Goal: Task Accomplishment & Management: Complete application form

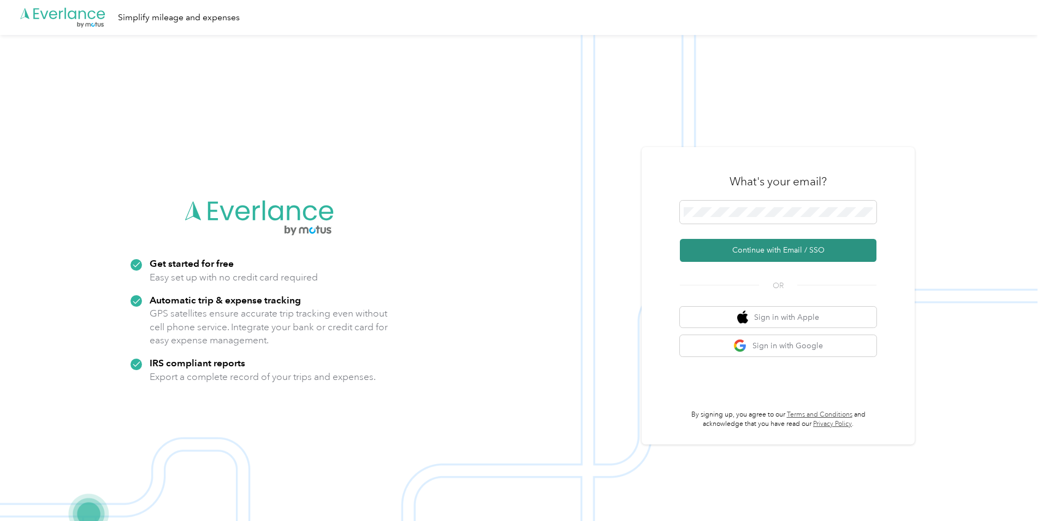
click at [771, 251] on button "Continue with Email / SSO" at bounding box center [778, 250] width 197 height 23
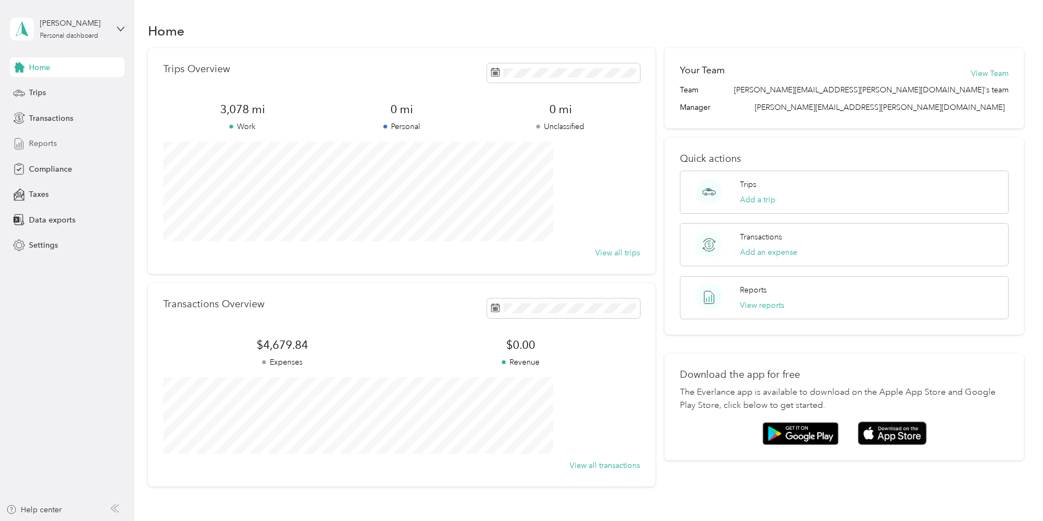
click at [39, 147] on span "Reports" at bounding box center [43, 143] width 28 height 11
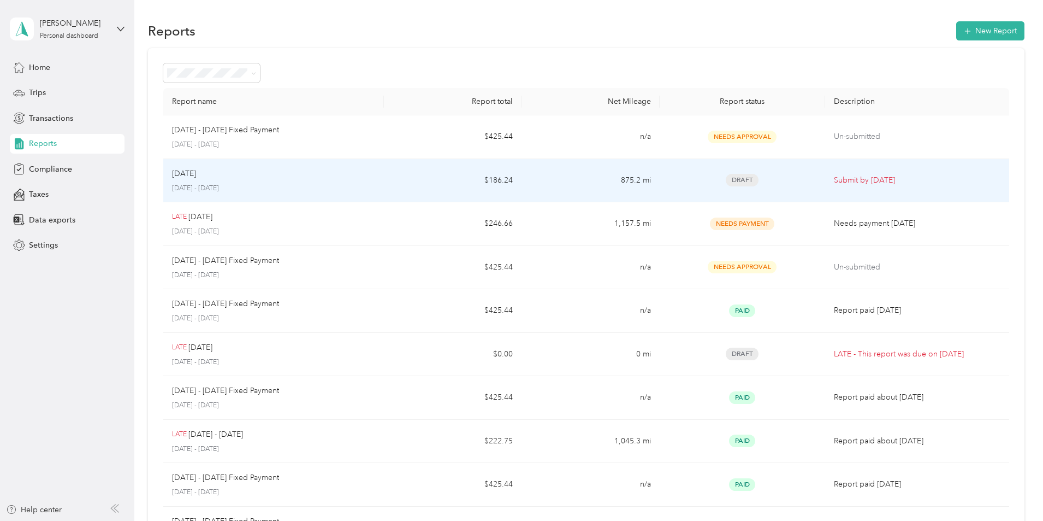
click at [328, 184] on p "[DATE] - [DATE]" at bounding box center [273, 189] width 203 height 10
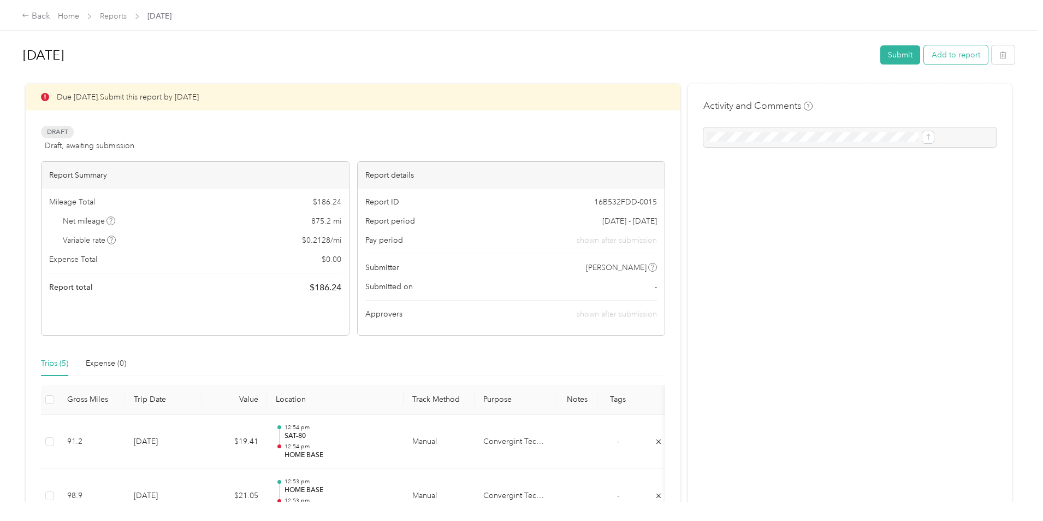
click at [924, 57] on button "Add to report" at bounding box center [956, 54] width 64 height 19
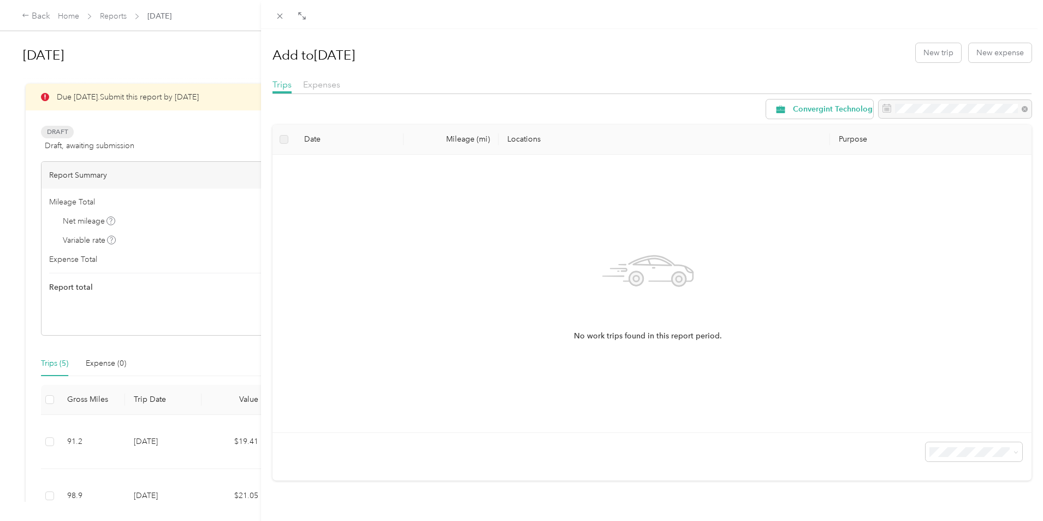
click at [138, 364] on div "Add to [DATE] New trip New expense Trips Expenses Convergint Technologies Date …" at bounding box center [521, 260] width 1043 height 521
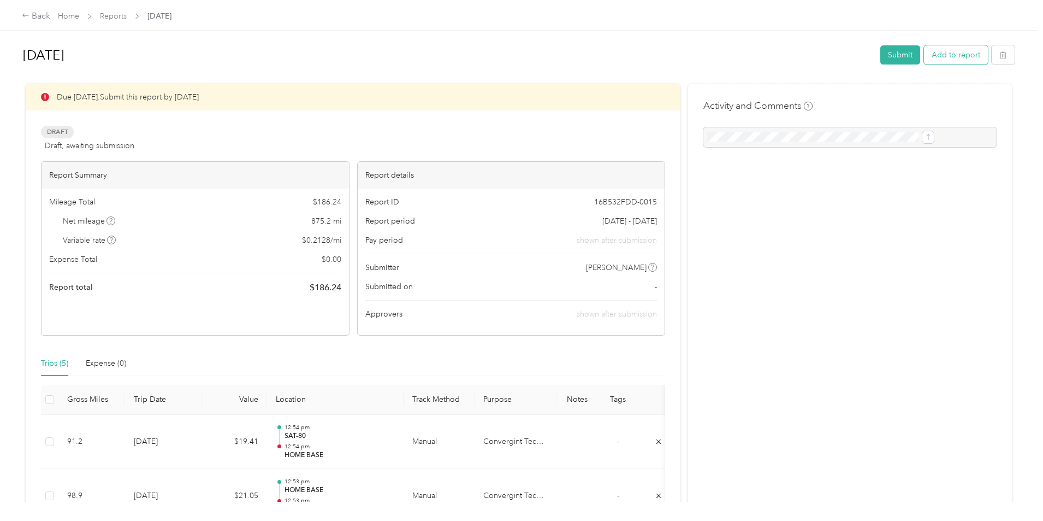
click at [924, 54] on button "Add to report" at bounding box center [956, 54] width 64 height 19
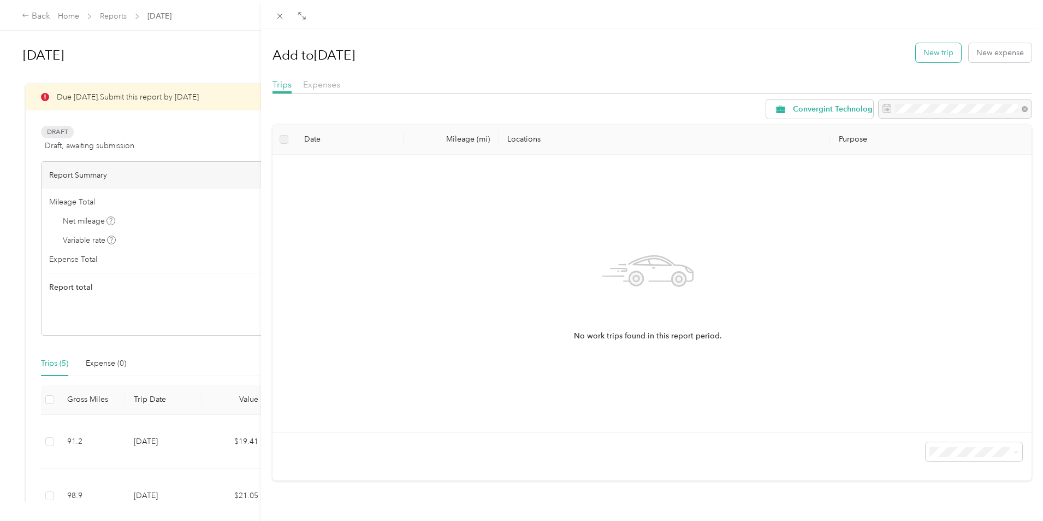
click at [937, 57] on button "New trip" at bounding box center [938, 52] width 45 height 19
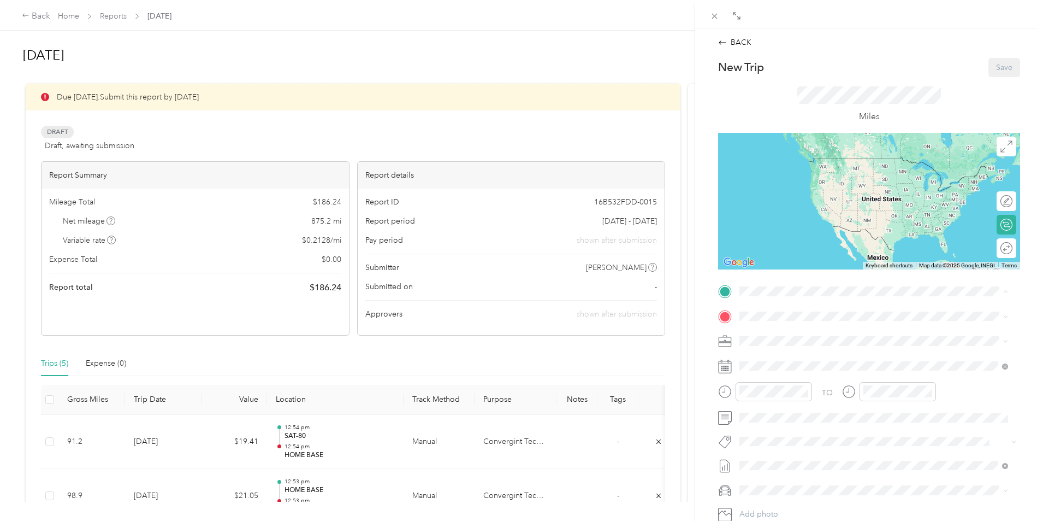
click at [785, 344] on span "[STREET_ADDRESS][US_STATE]" at bounding box center [814, 346] width 109 height 9
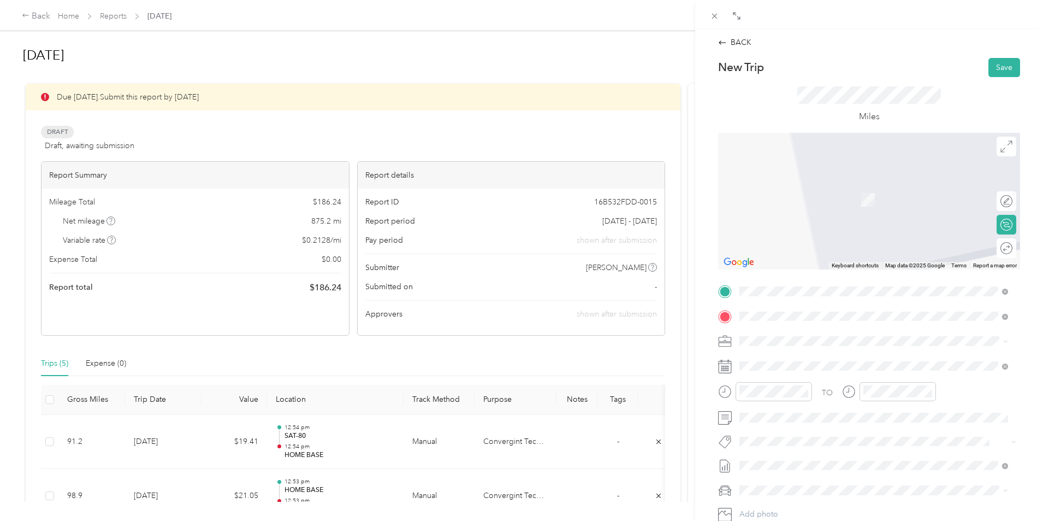
click at [795, 360] on span "[STREET_ADDRESS][PERSON_NAME][US_STATE]" at bounding box center [845, 356] width 170 height 10
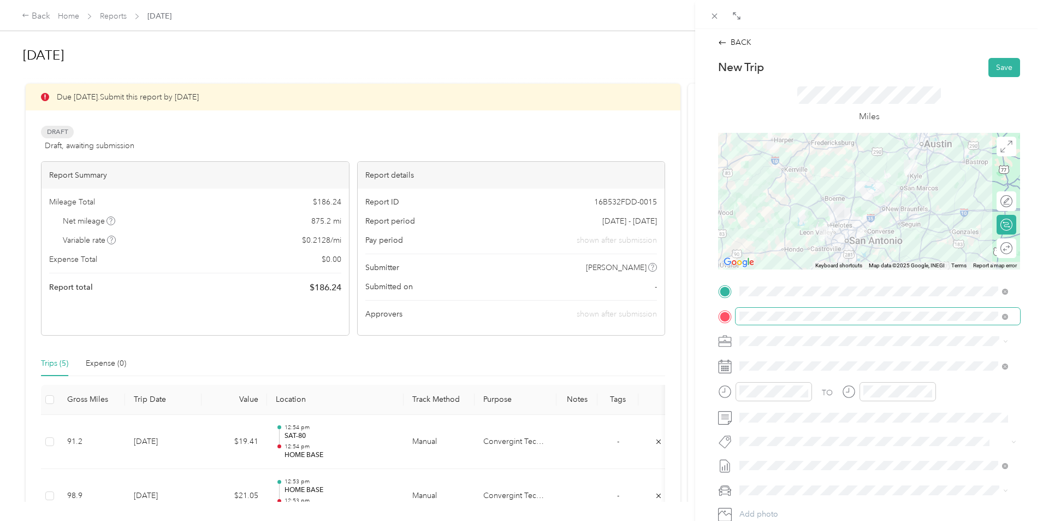
drag, startPoint x: 738, startPoint y: 318, endPoint x: 953, endPoint y: 310, distance: 214.3
click at [953, 310] on span at bounding box center [878, 316] width 285 height 17
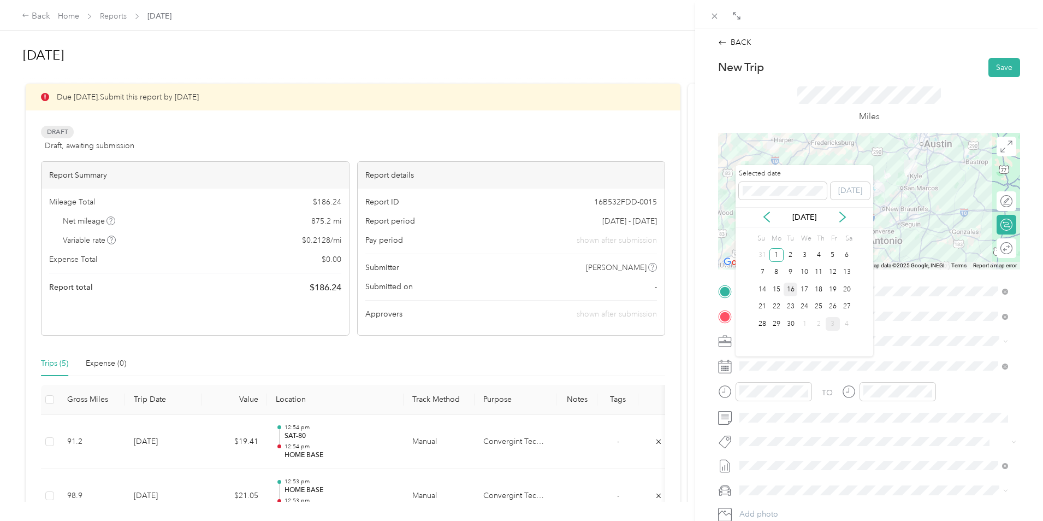
click at [794, 288] on div "16" at bounding box center [791, 289] width 14 height 14
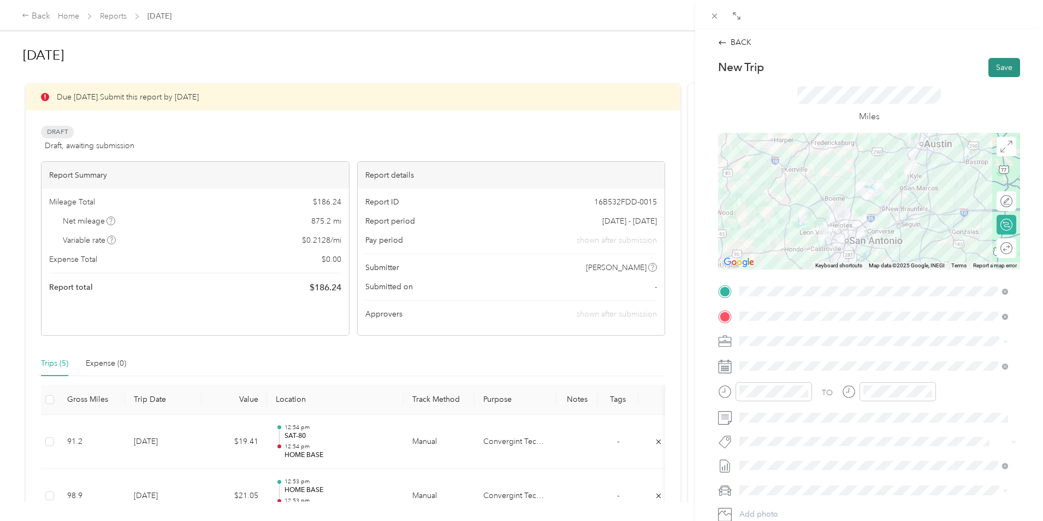
click at [997, 69] on button "Save" at bounding box center [1005, 67] width 32 height 19
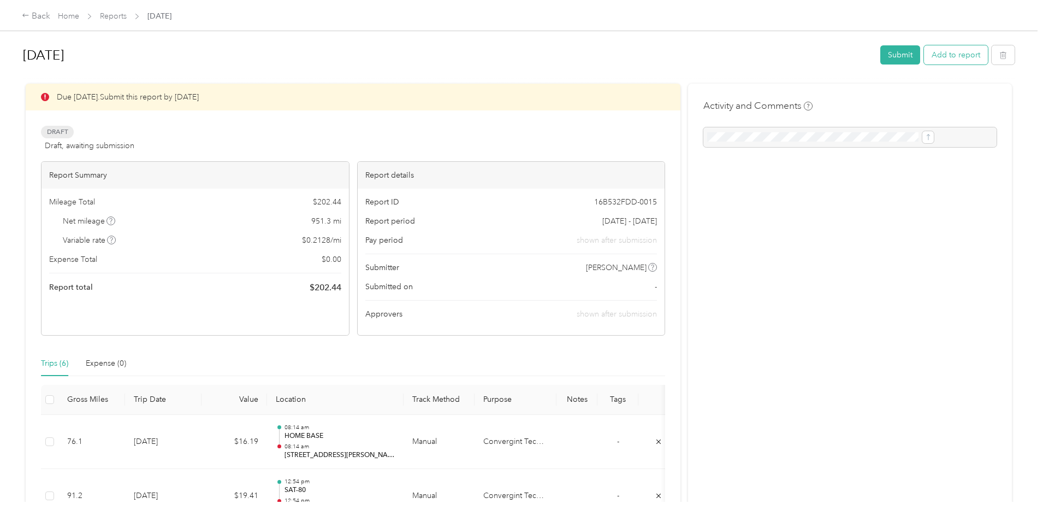
click at [924, 55] on button "Add to report" at bounding box center [956, 54] width 64 height 19
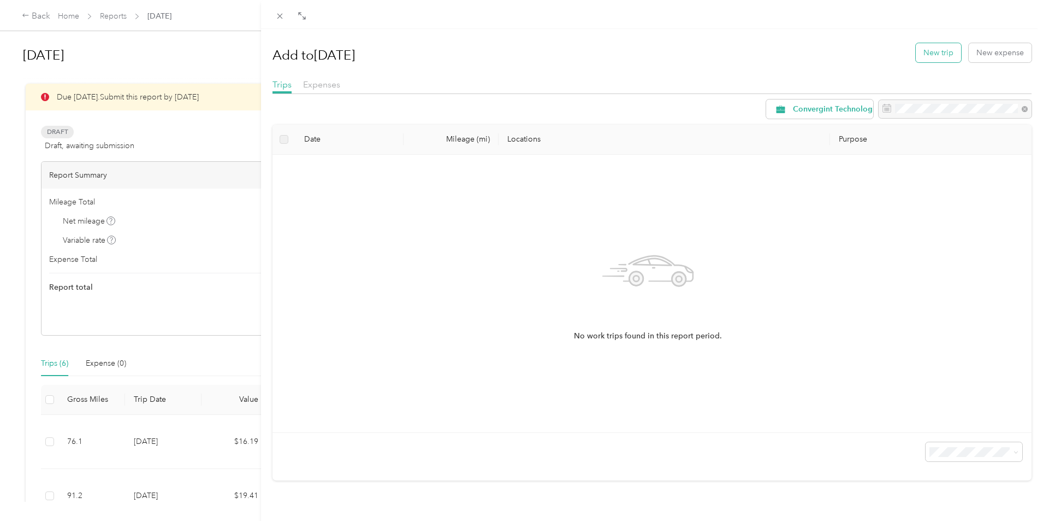
click at [932, 53] on button "New trip" at bounding box center [938, 52] width 45 height 19
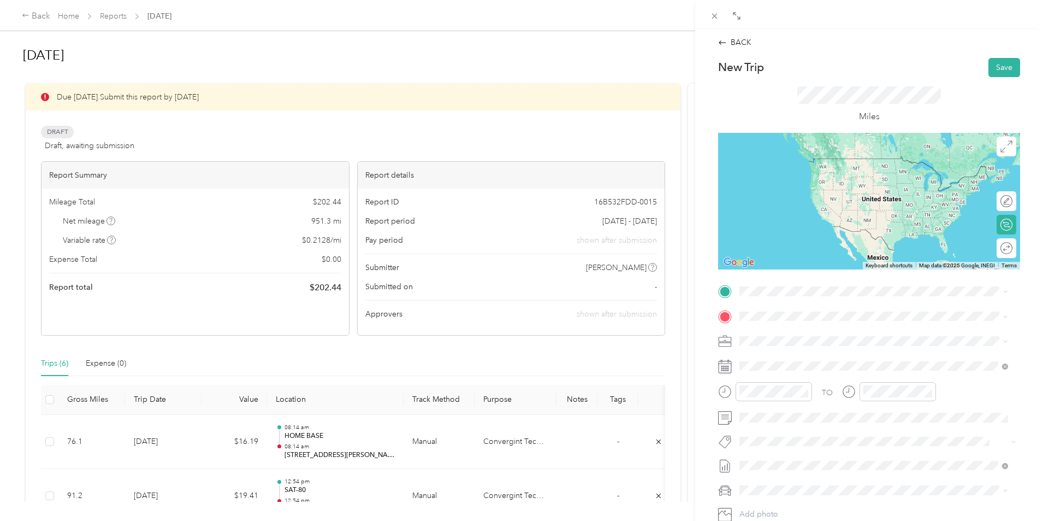
click at [776, 332] on span "[STREET_ADDRESS][PERSON_NAME][US_STATE]" at bounding box center [845, 327] width 170 height 10
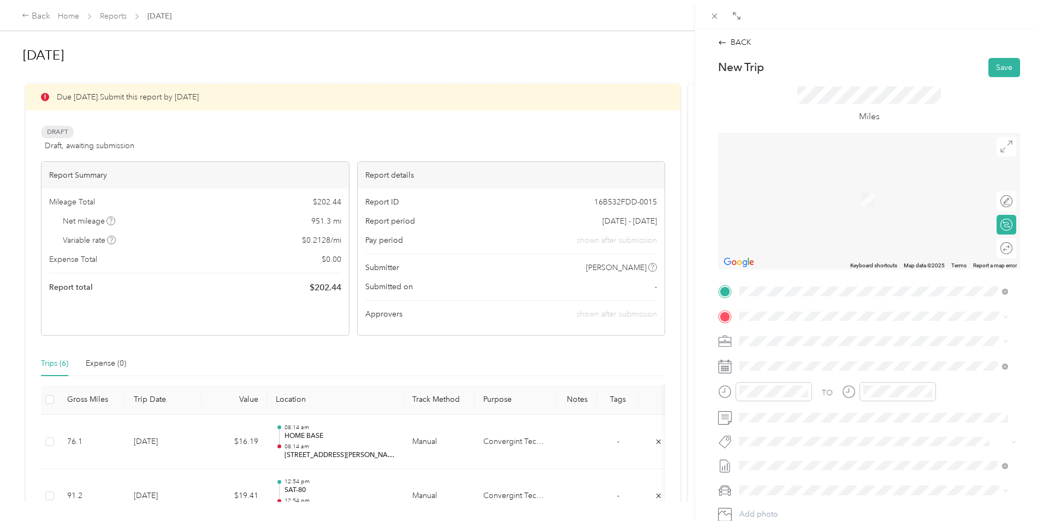
click at [776, 359] on strong "HOME BASE" at bounding box center [783, 357] width 46 height 10
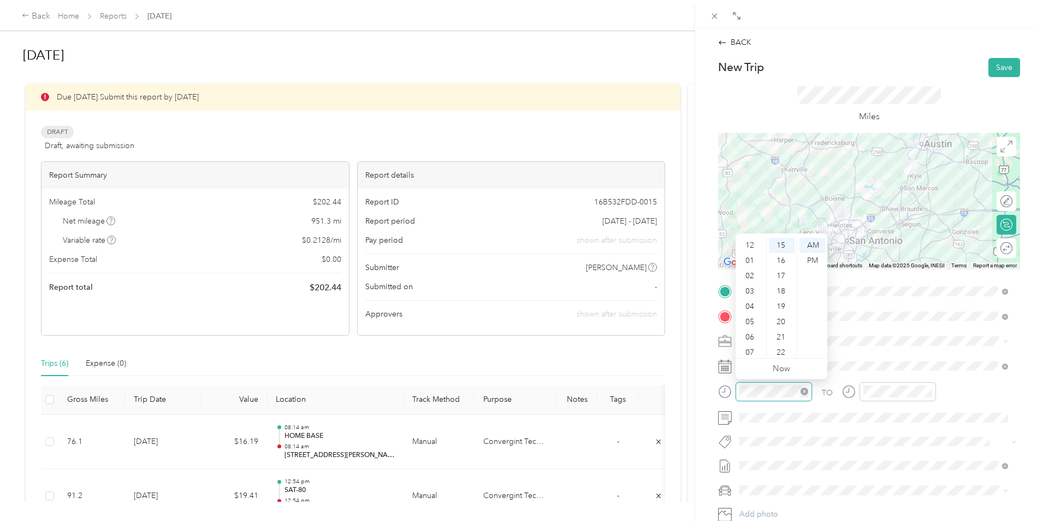
scroll to position [66, 0]
click at [780, 263] on div "16" at bounding box center [782, 260] width 26 height 15
click at [814, 448] on span at bounding box center [878, 441] width 285 height 15
click at [799, 357] on span at bounding box center [878, 365] width 285 height 17
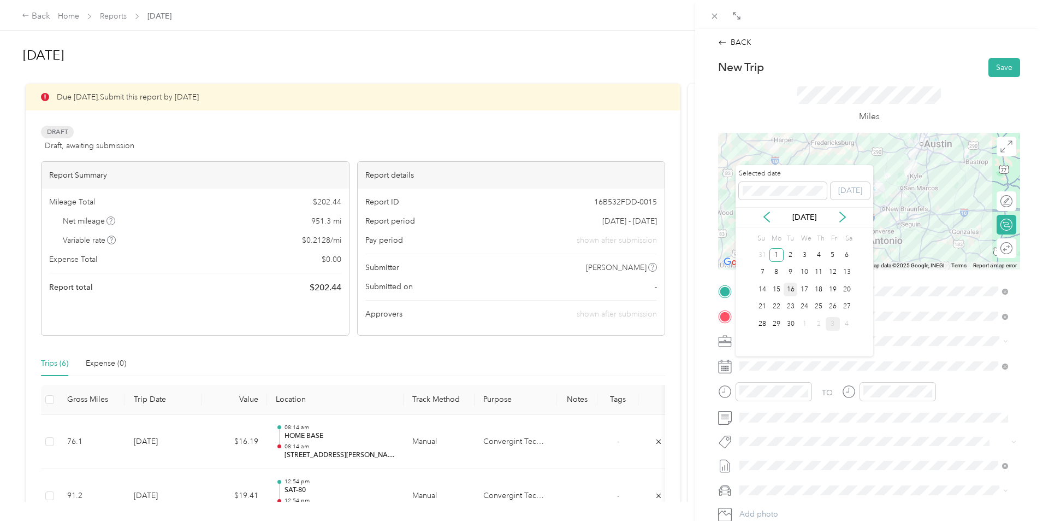
click at [789, 285] on div "16" at bounding box center [791, 289] width 14 height 14
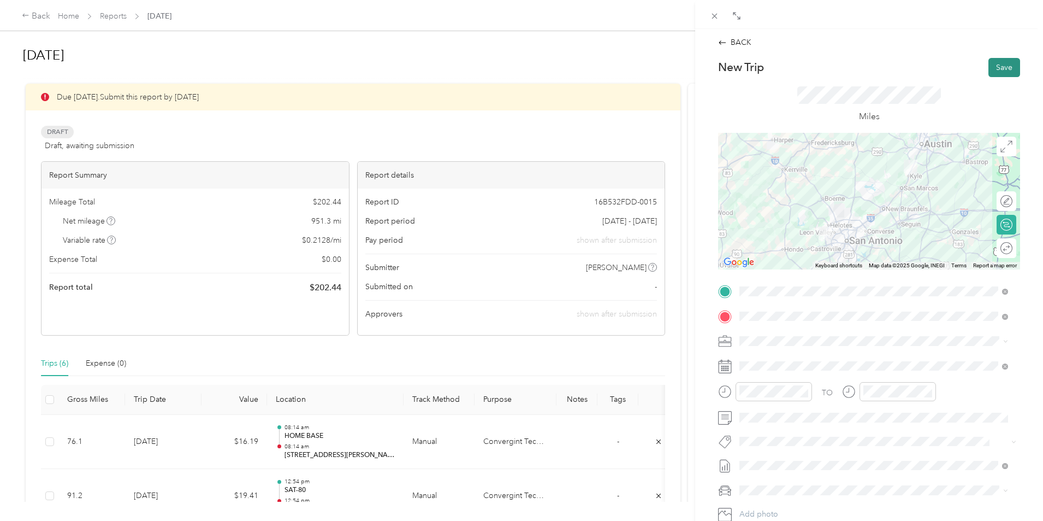
click at [1000, 63] on button "Save" at bounding box center [1005, 67] width 32 height 19
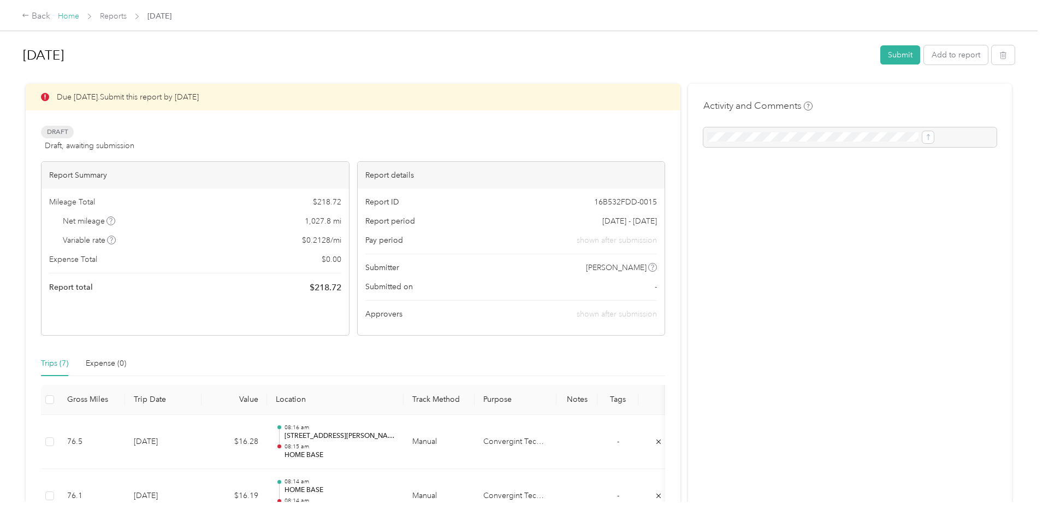
click at [79, 15] on link "Home" at bounding box center [68, 15] width 21 height 9
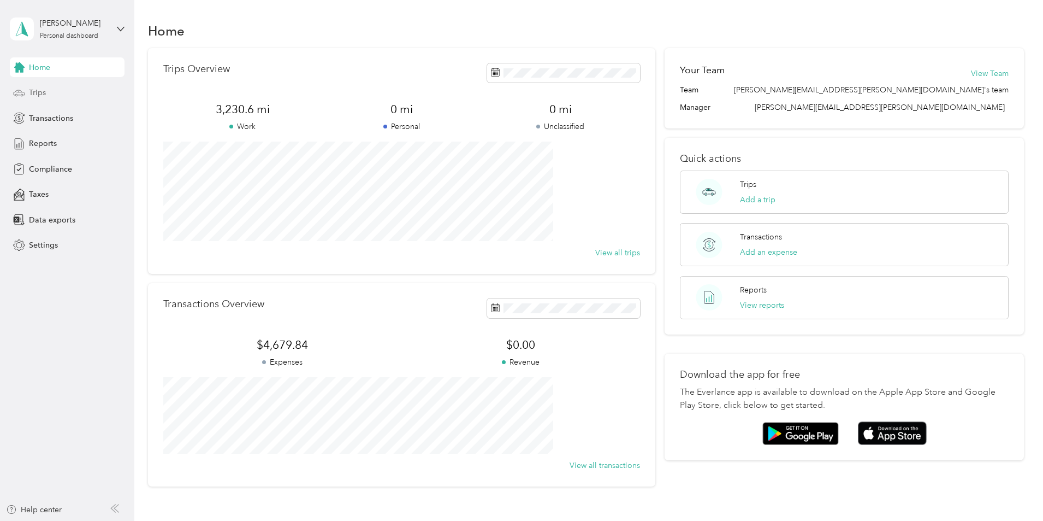
click at [34, 89] on span "Trips" at bounding box center [37, 92] width 17 height 11
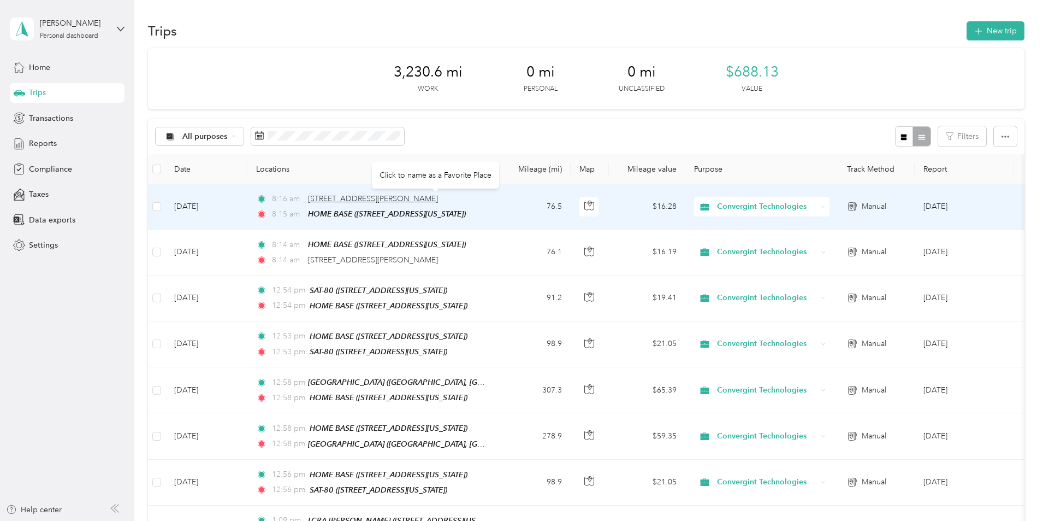
click at [438, 200] on span "[STREET_ADDRESS][PERSON_NAME]" at bounding box center [373, 198] width 130 height 9
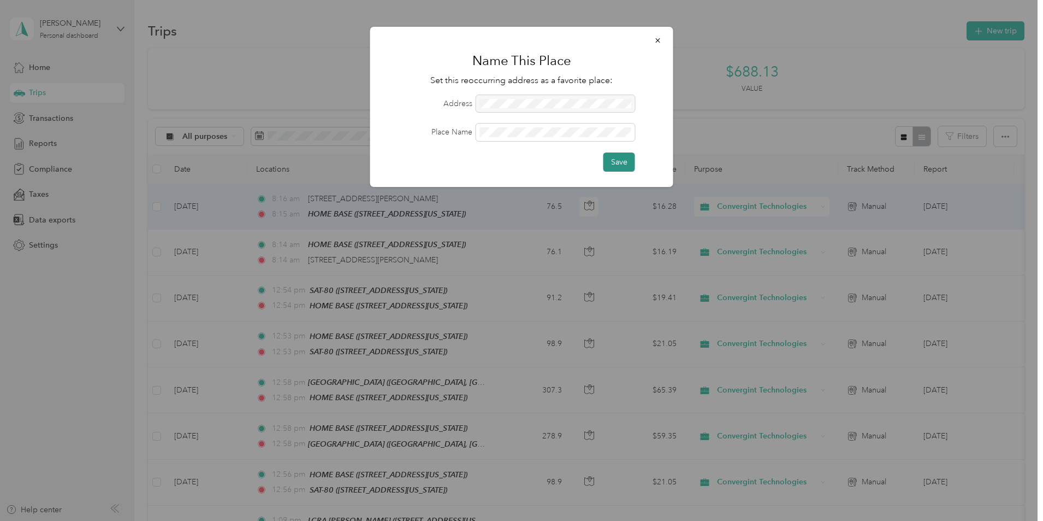
click at [626, 158] on button "Save" at bounding box center [620, 161] width 32 height 19
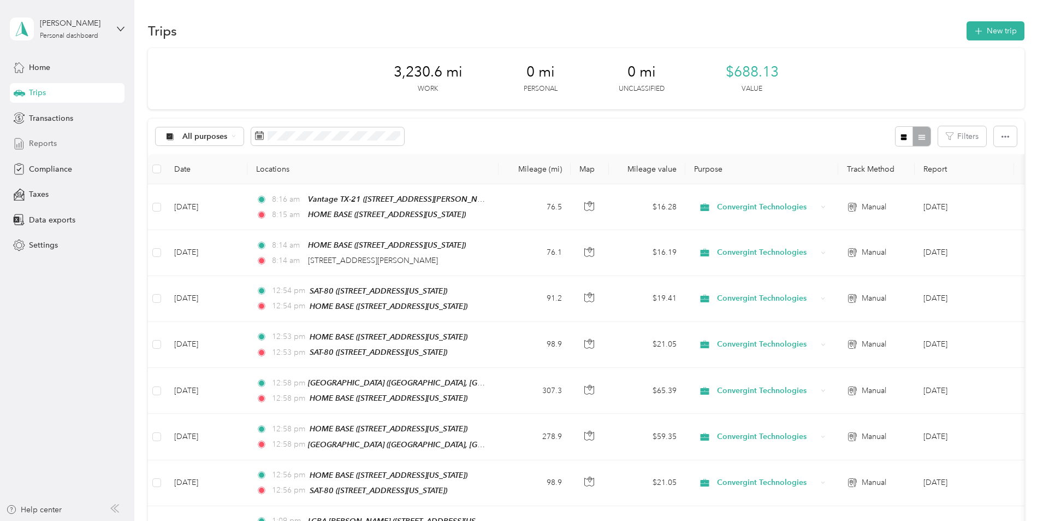
click at [44, 144] on span "Reports" at bounding box center [43, 143] width 28 height 11
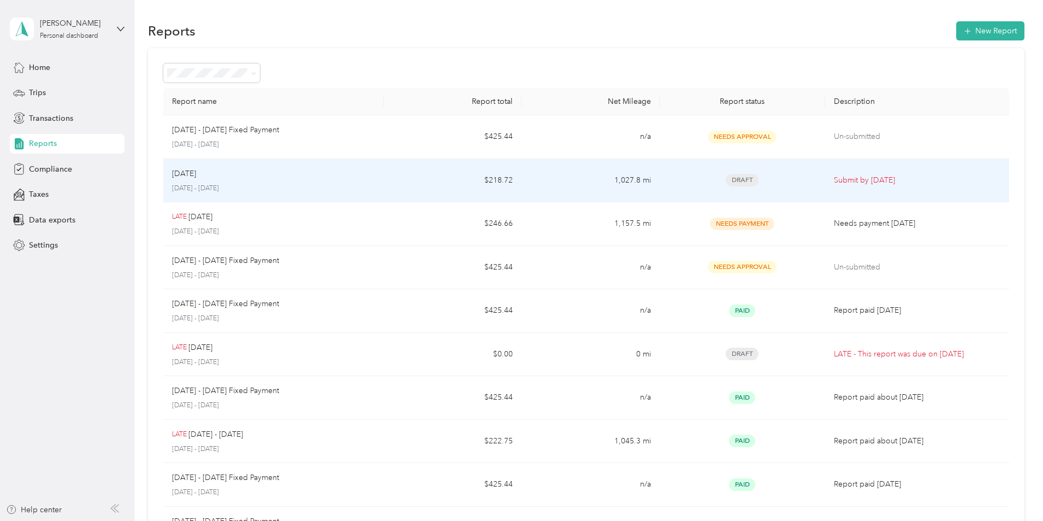
click at [196, 172] on p "[DATE]" at bounding box center [184, 174] width 24 height 12
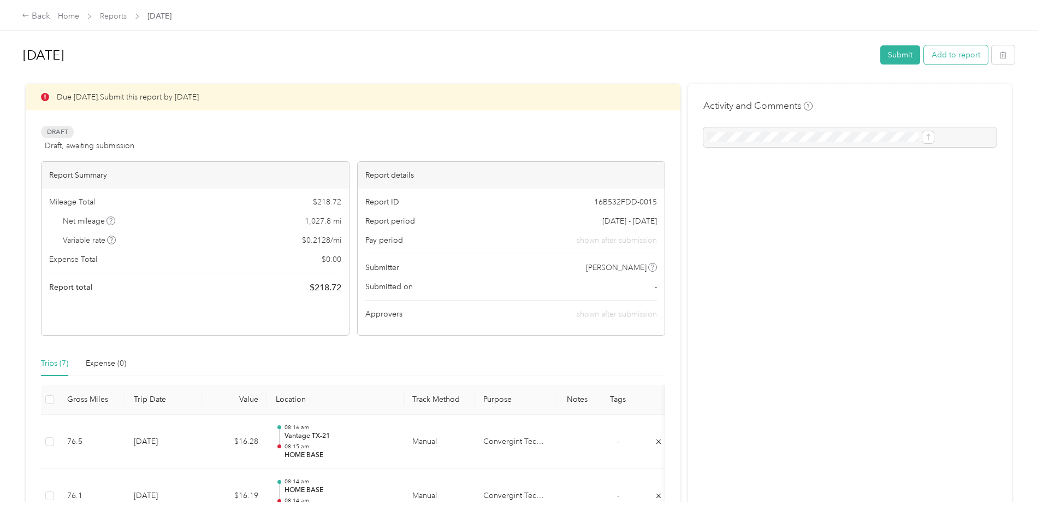
click at [924, 52] on button "Add to report" at bounding box center [956, 54] width 64 height 19
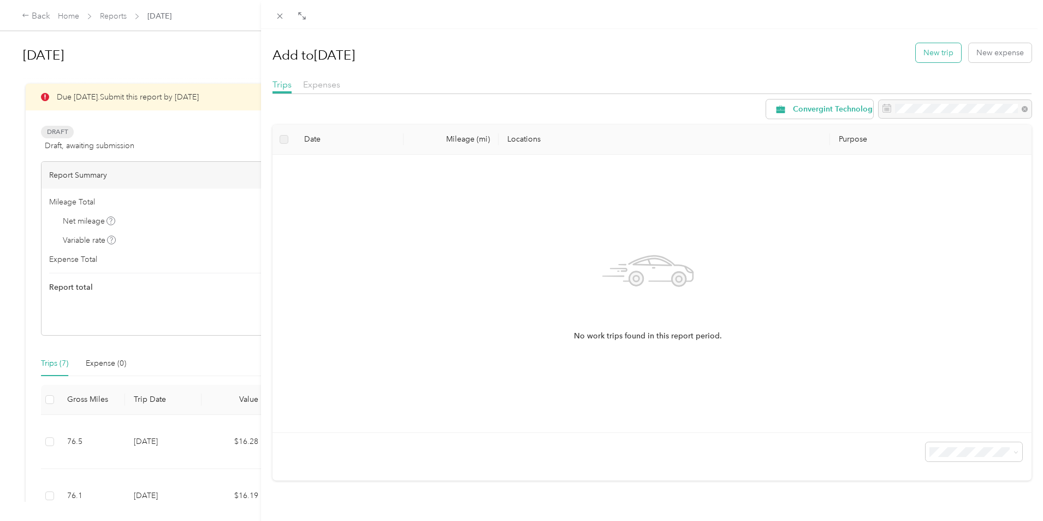
click at [933, 50] on button "New trip" at bounding box center [938, 52] width 45 height 19
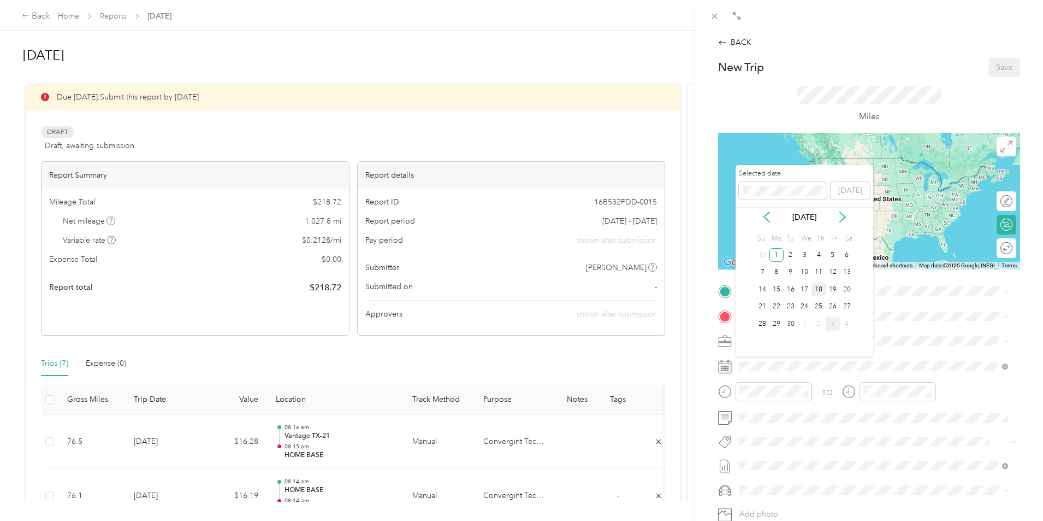
click at [822, 289] on div "18" at bounding box center [819, 289] width 14 height 14
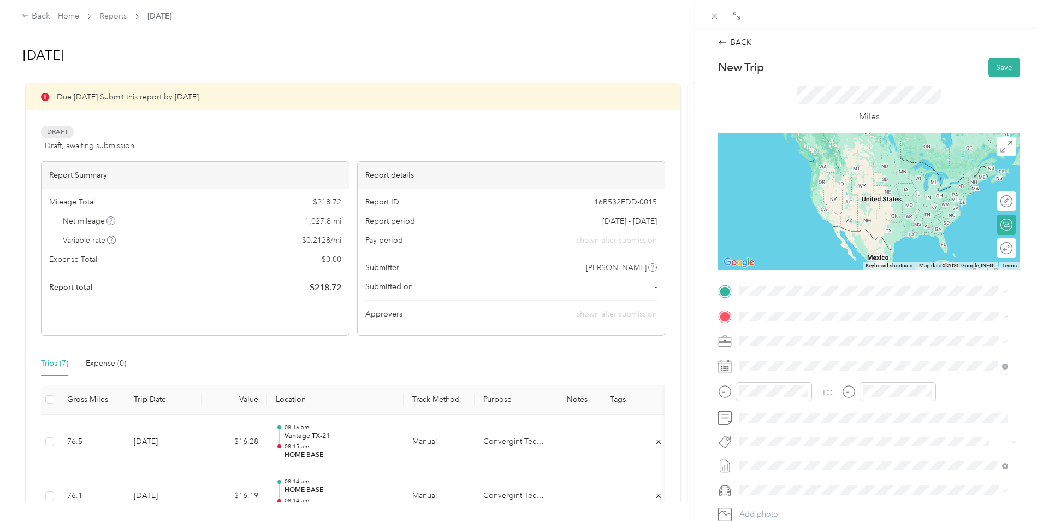
click at [793, 333] on strong "HOME BASE" at bounding box center [783, 329] width 46 height 10
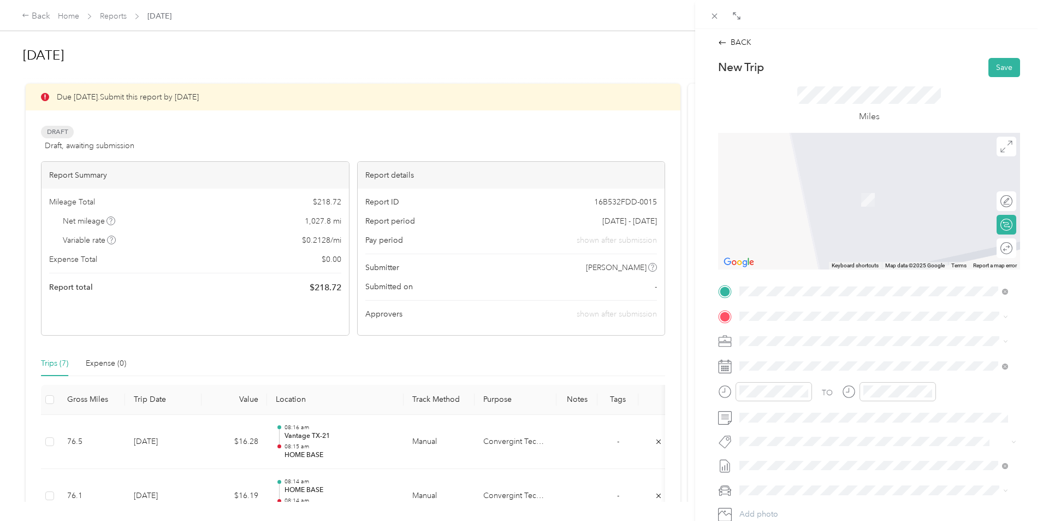
click at [793, 386] on span "[STREET_ADDRESS][US_STATE]" at bounding box center [814, 381] width 109 height 10
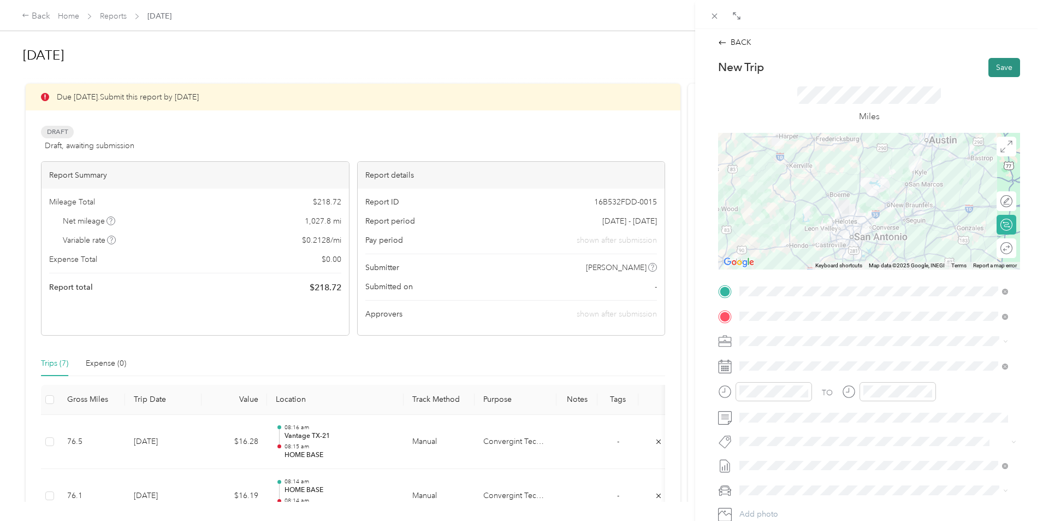
click at [1000, 72] on button "Save" at bounding box center [1005, 67] width 32 height 19
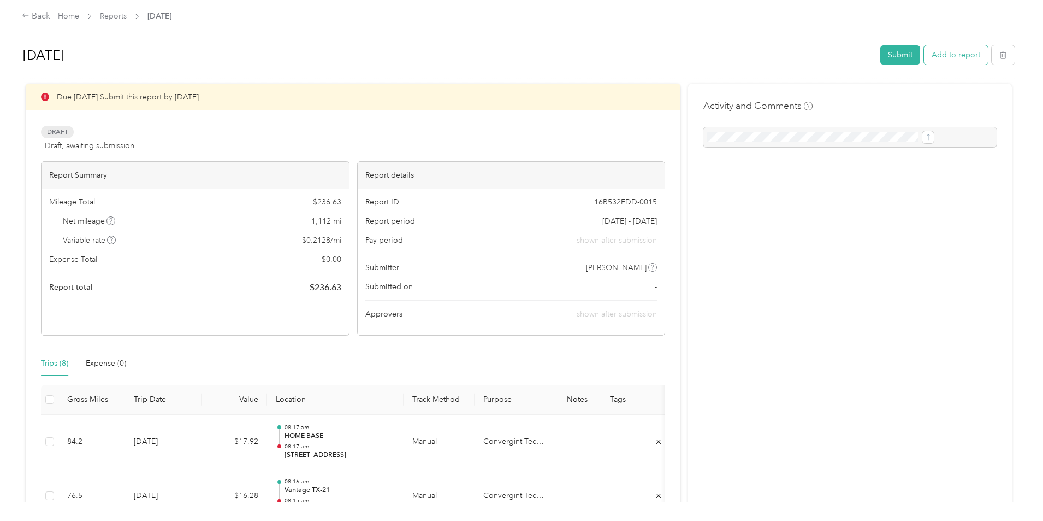
click at [924, 53] on button "Add to report" at bounding box center [956, 54] width 64 height 19
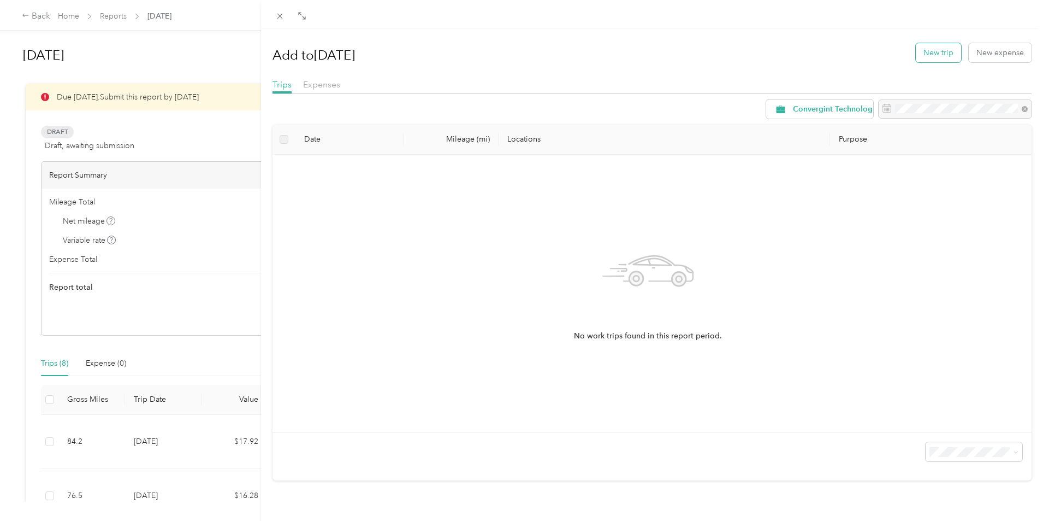
click at [935, 54] on button "New trip" at bounding box center [938, 52] width 45 height 19
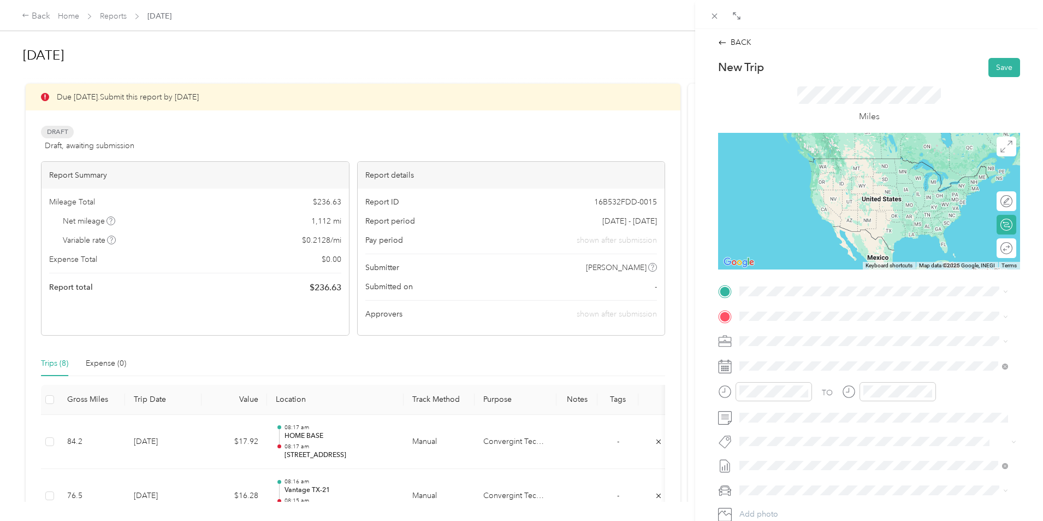
click at [724, 318] on icon at bounding box center [725, 316] width 10 height 10
click at [815, 357] on span "[STREET_ADDRESS][US_STATE]" at bounding box center [814, 357] width 109 height 10
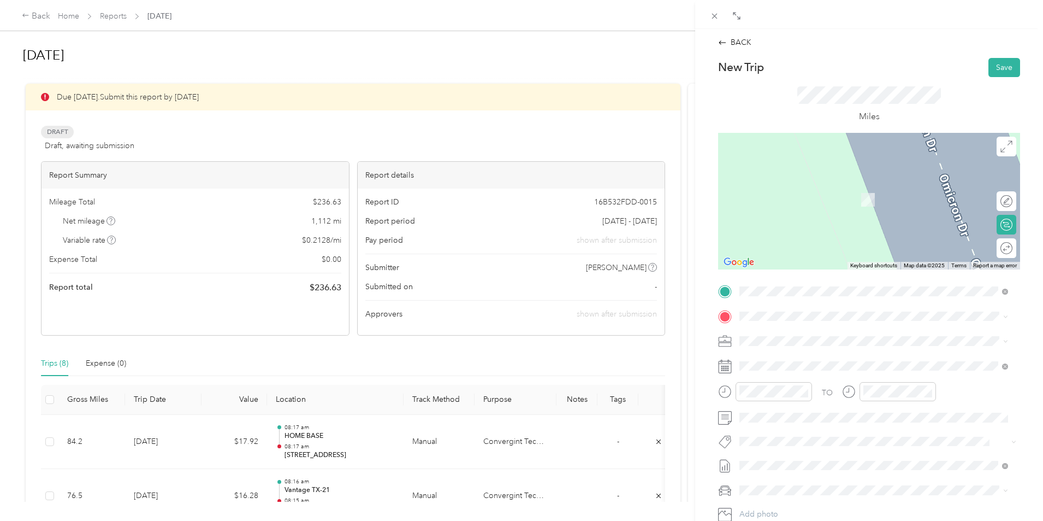
click at [779, 363] on div "HOME BASE [STREET_ADDRESS][US_STATE]" at bounding box center [814, 364] width 109 height 23
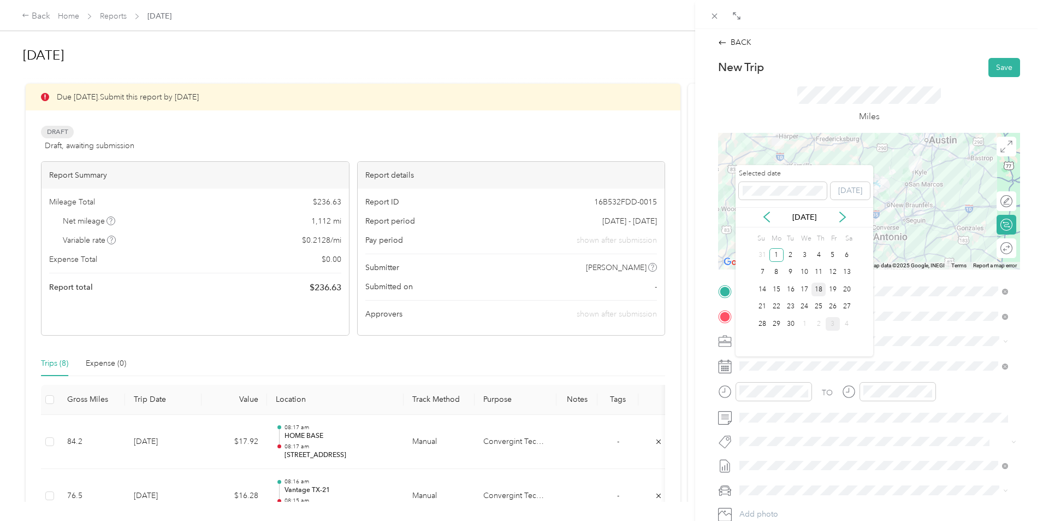
click at [823, 289] on div "18" at bounding box center [819, 289] width 14 height 14
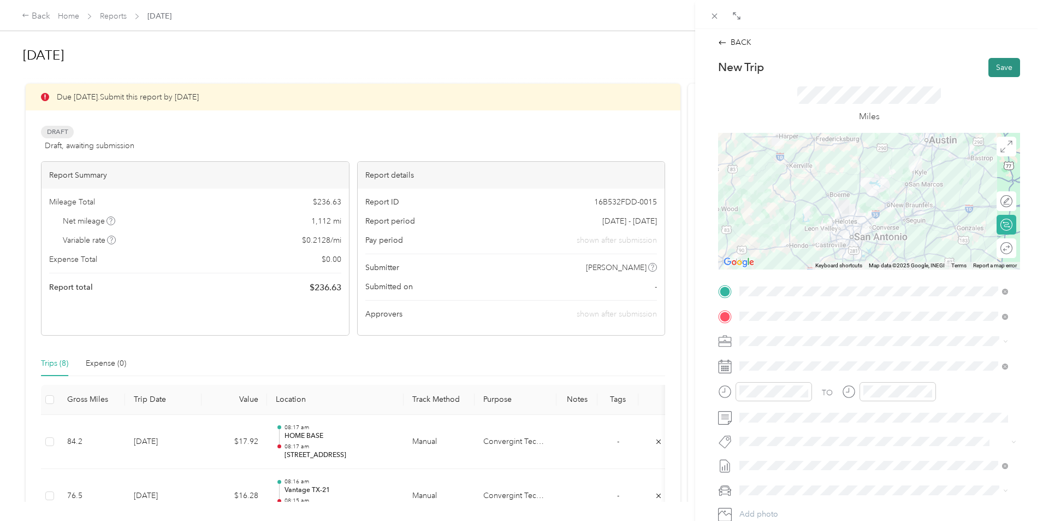
click at [989, 70] on button "Save" at bounding box center [1005, 67] width 32 height 19
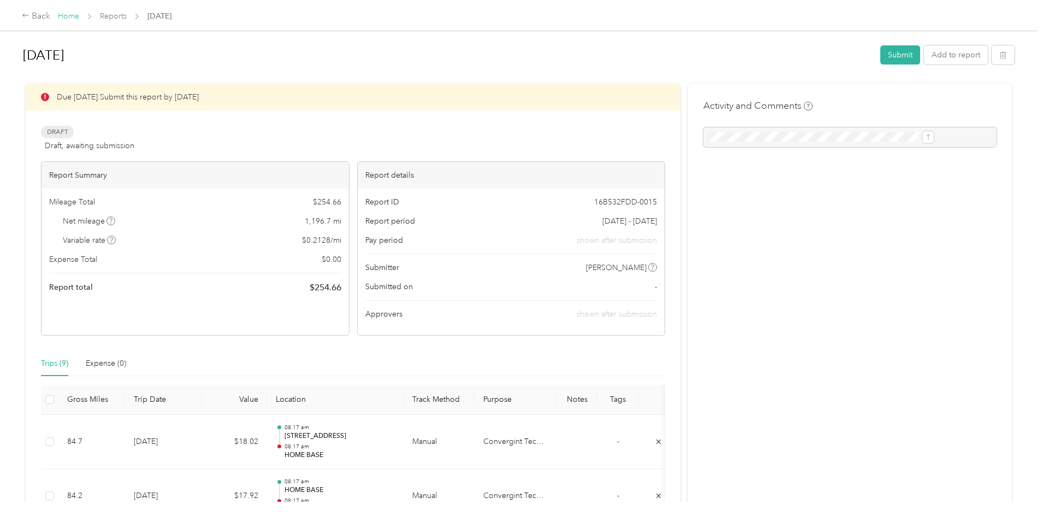
click at [79, 16] on link "Home" at bounding box center [68, 15] width 21 height 9
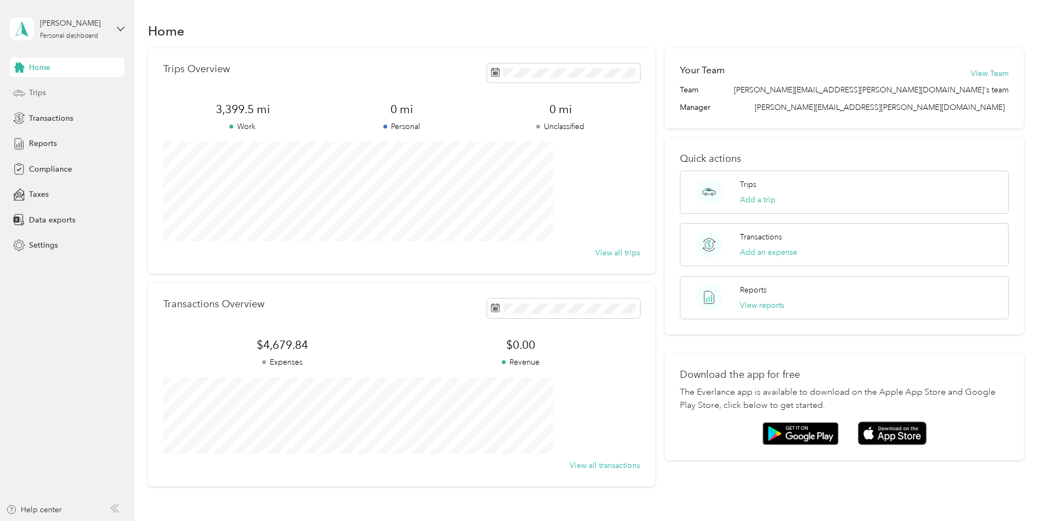
click at [49, 90] on div "Trips" at bounding box center [67, 93] width 115 height 20
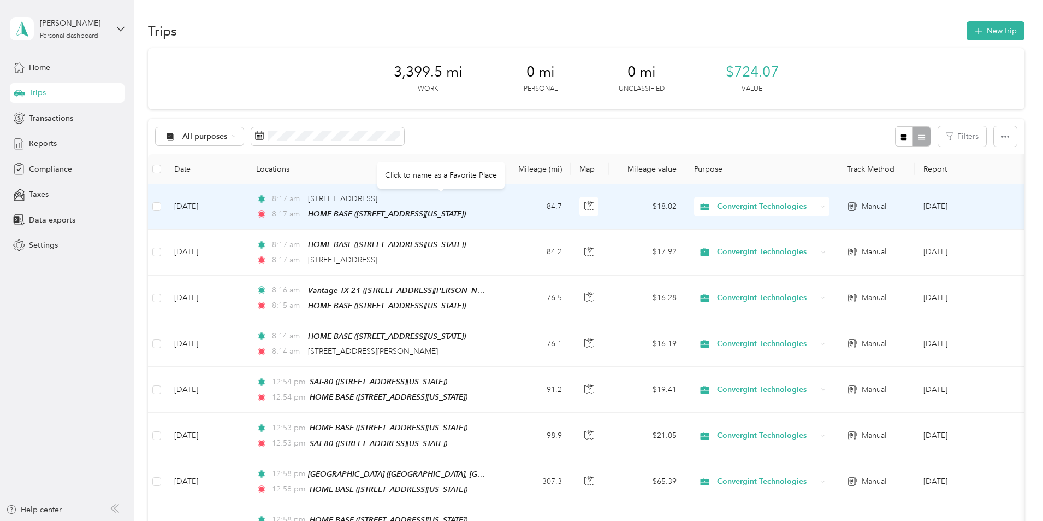
click at [377, 196] on span "[STREET_ADDRESS]" at bounding box center [342, 198] width 69 height 9
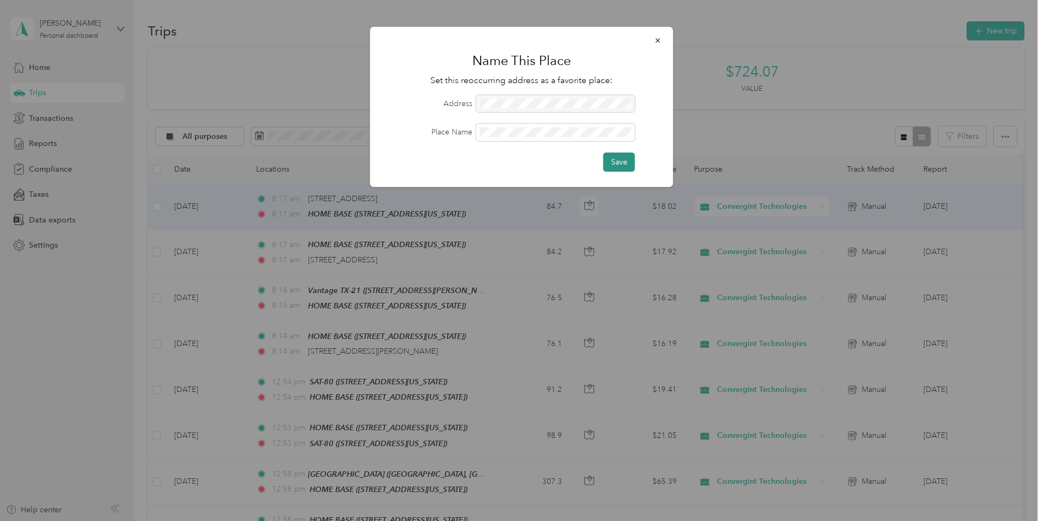
click at [622, 162] on button "Save" at bounding box center [620, 161] width 32 height 19
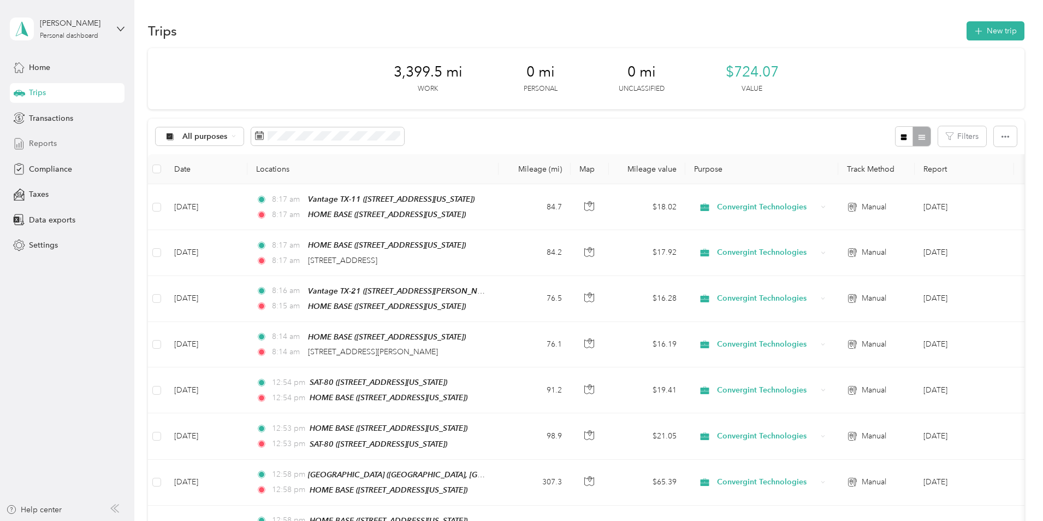
click at [48, 143] on span "Reports" at bounding box center [43, 143] width 28 height 11
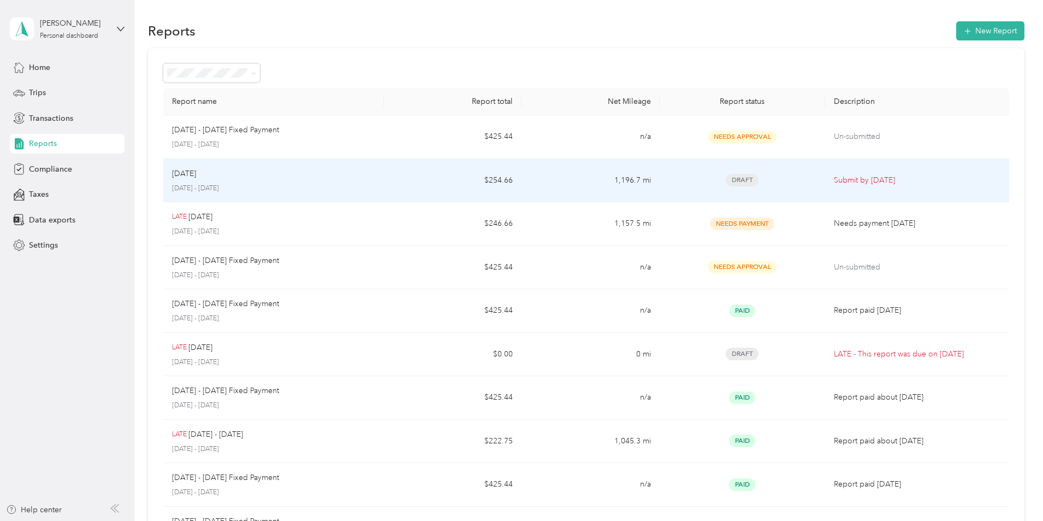
click at [425, 183] on td "$254.66" at bounding box center [453, 181] width 138 height 44
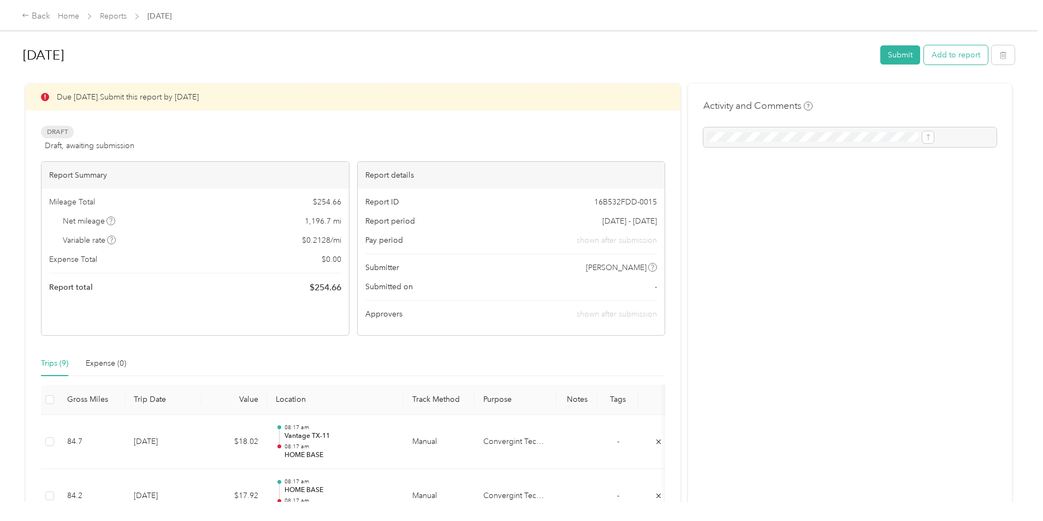
click at [924, 53] on button "Add to report" at bounding box center [956, 54] width 64 height 19
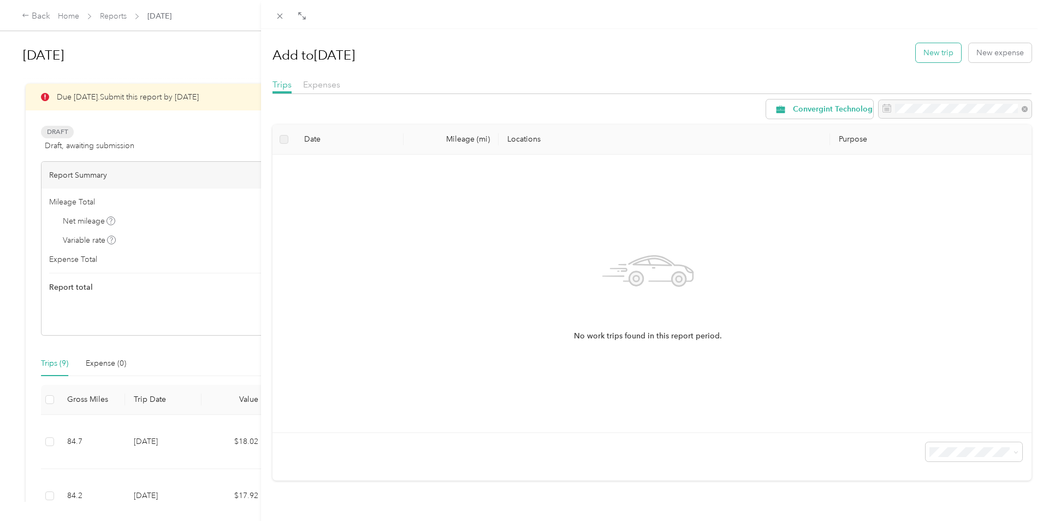
click at [931, 52] on button "New trip" at bounding box center [938, 52] width 45 height 19
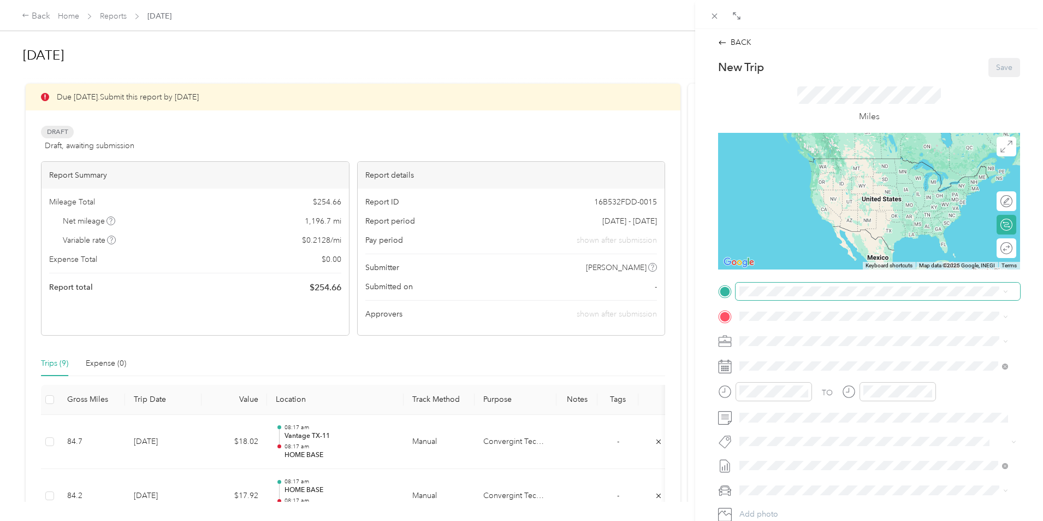
click at [801, 283] on span at bounding box center [878, 290] width 285 height 17
click at [790, 340] on div "HOME BASE [STREET_ADDRESS][US_STATE]" at bounding box center [814, 340] width 109 height 23
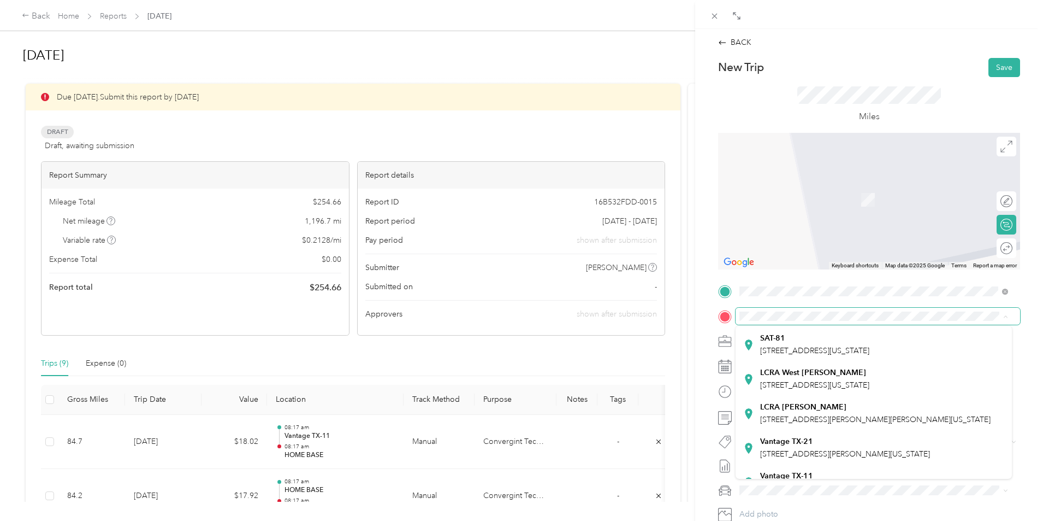
scroll to position [109, 0]
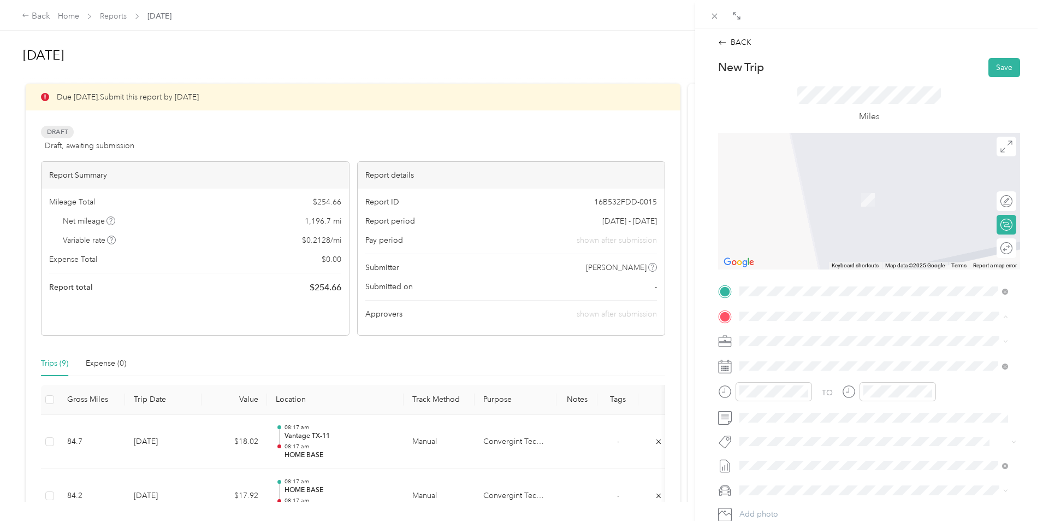
click at [793, 427] on strong "Vantage TX-21" at bounding box center [786, 422] width 53 height 10
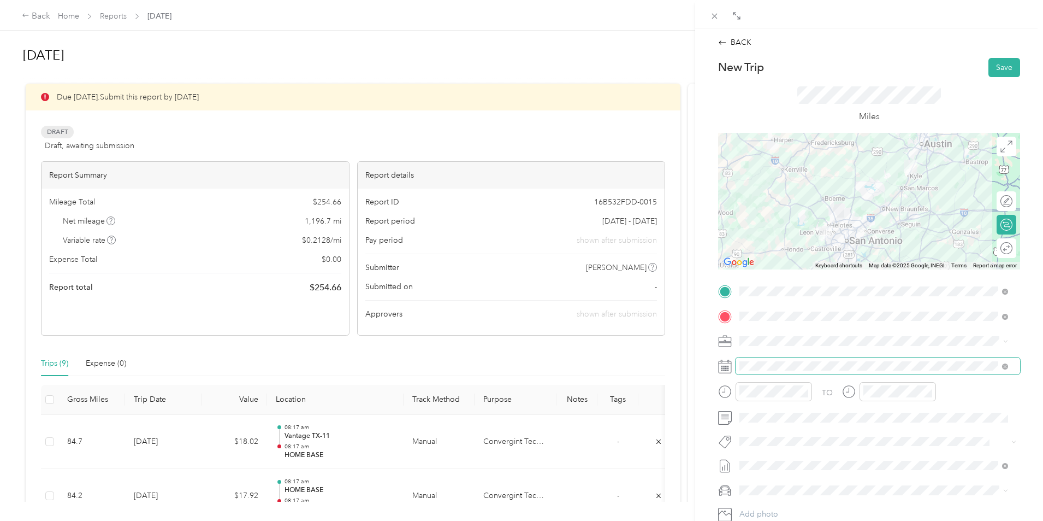
click at [811, 358] on span at bounding box center [878, 365] width 285 height 17
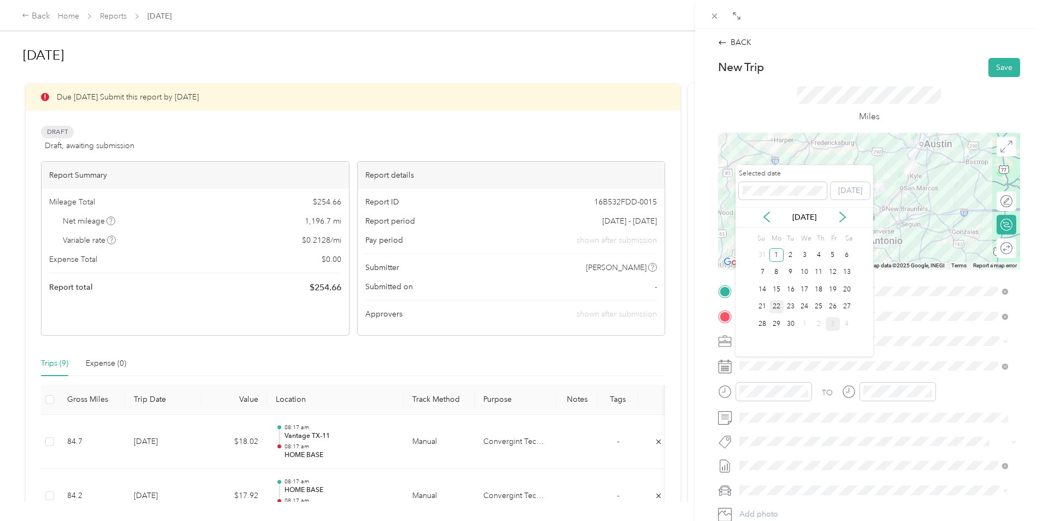
click at [779, 308] on div "22" at bounding box center [777, 307] width 14 height 14
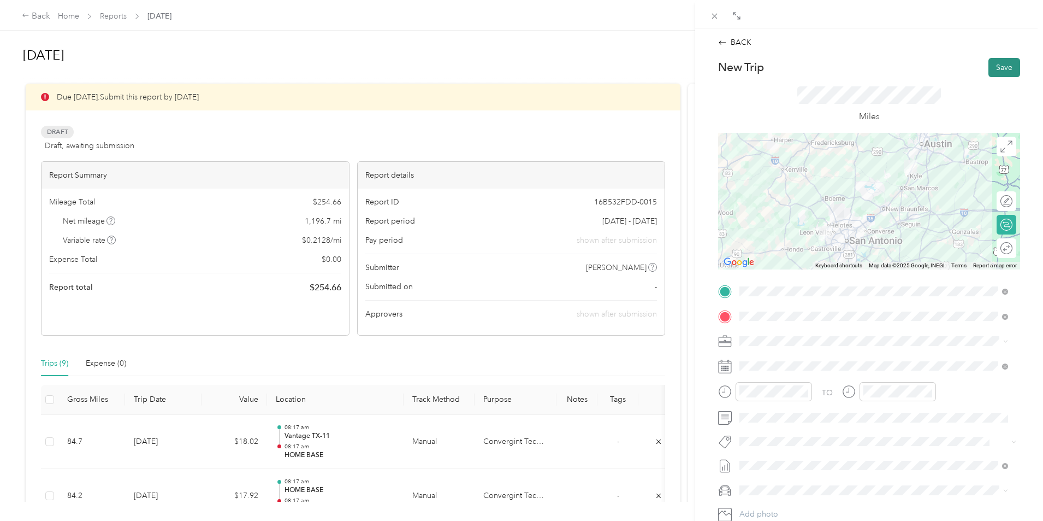
click at [1002, 67] on button "Save" at bounding box center [1005, 67] width 32 height 19
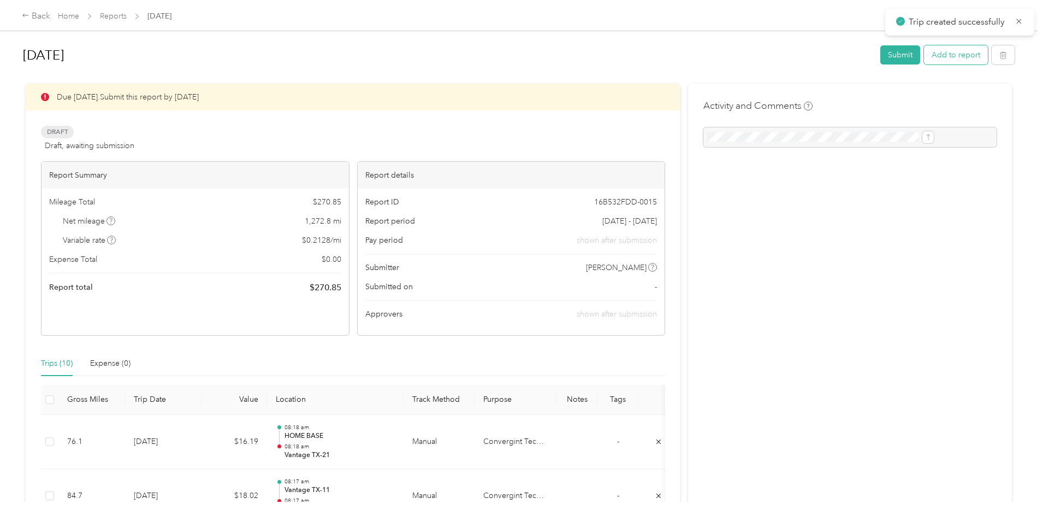
click at [924, 55] on button "Add to report" at bounding box center [956, 54] width 64 height 19
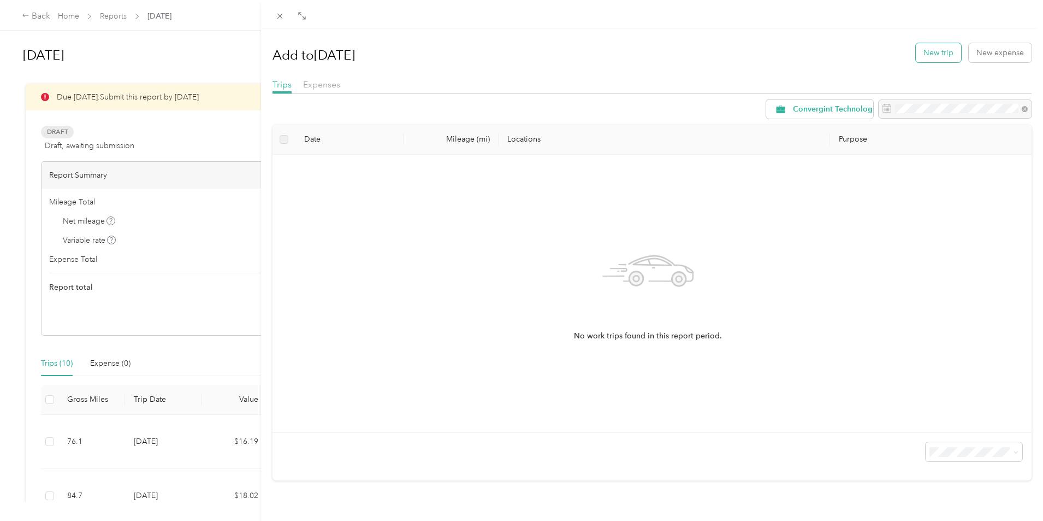
click at [932, 54] on button "New trip" at bounding box center [938, 52] width 45 height 19
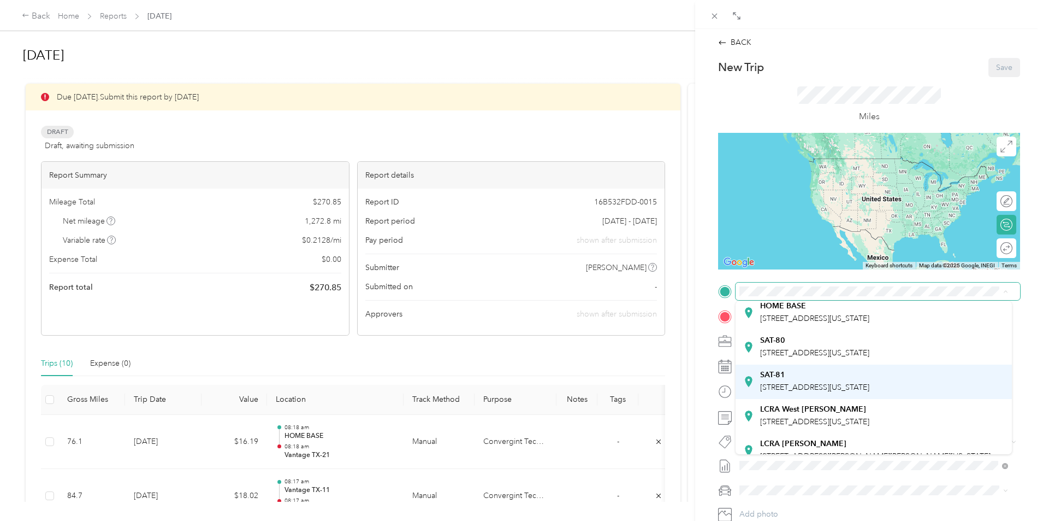
scroll to position [109, 0]
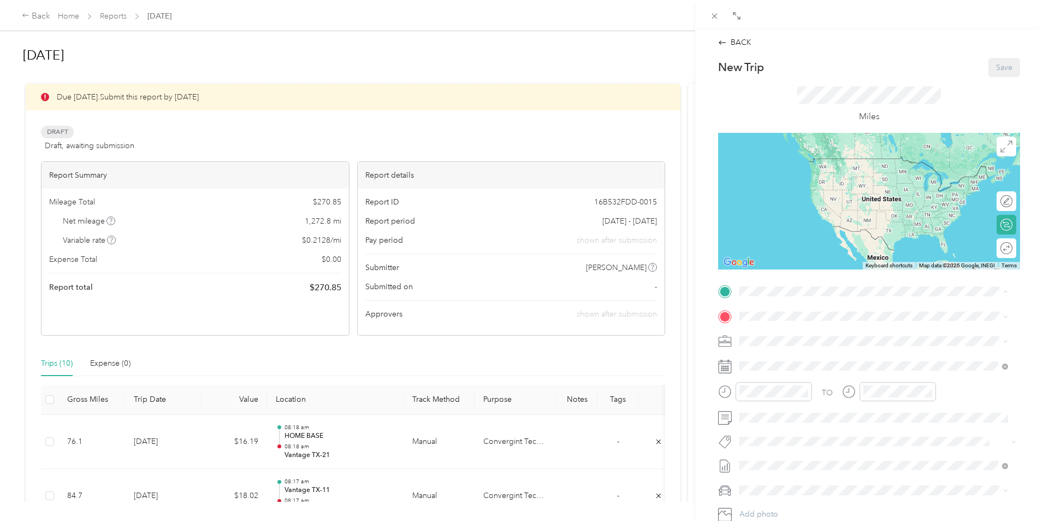
click at [796, 415] on div "Vantage [GEOGRAPHIC_DATA]-21 [STREET_ADDRESS][PERSON_NAME][US_STATE]" at bounding box center [845, 403] width 170 height 23
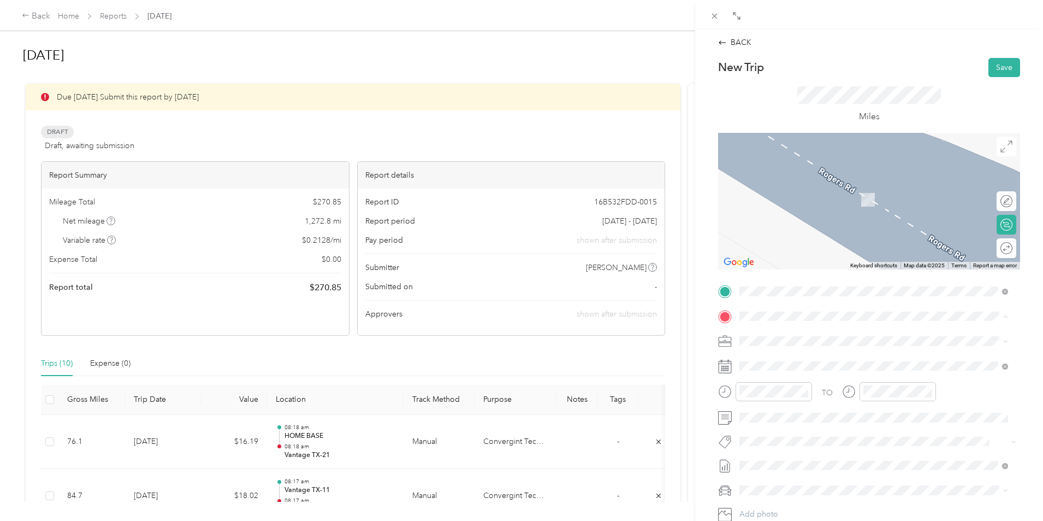
click at [783, 368] on span "[STREET_ADDRESS][US_STATE]" at bounding box center [814, 371] width 109 height 9
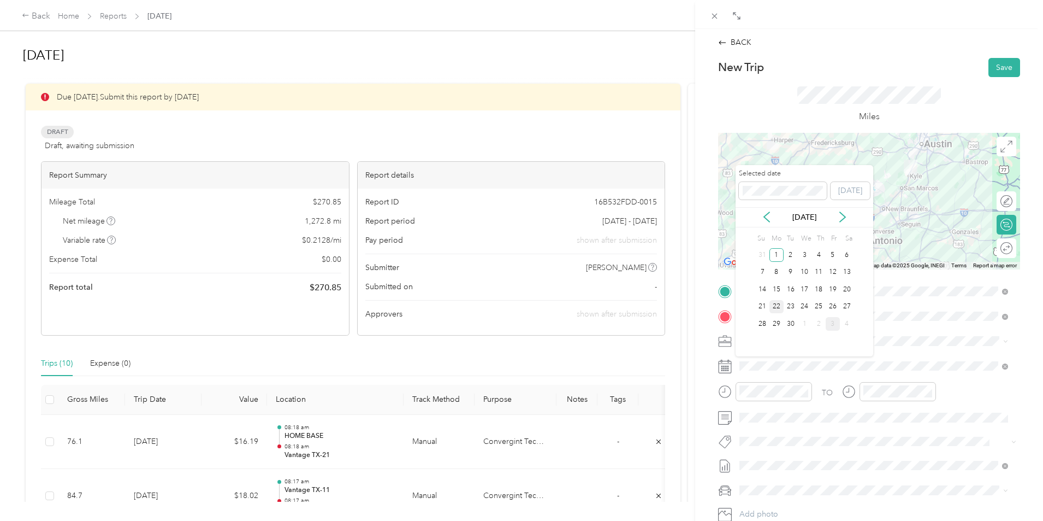
click at [778, 309] on div "22" at bounding box center [777, 307] width 14 height 14
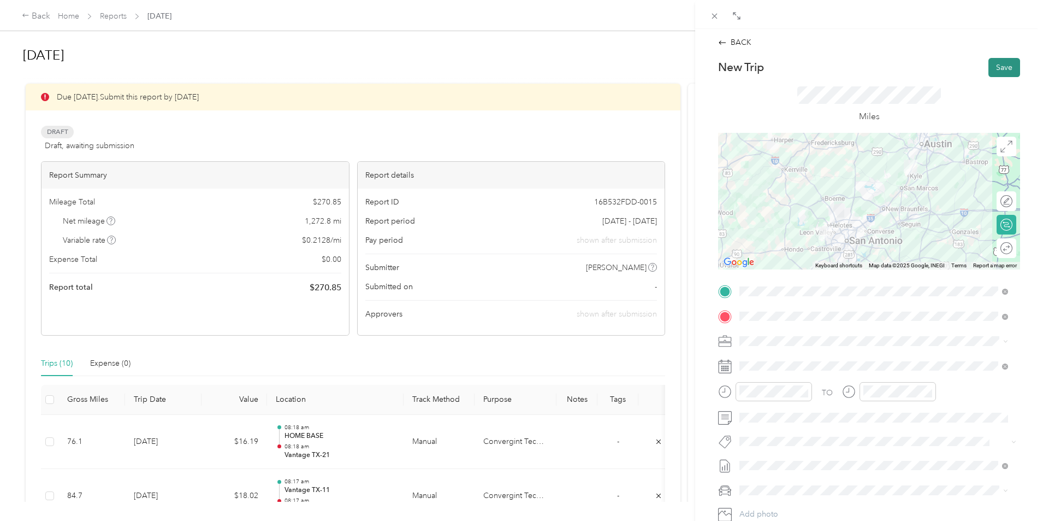
click at [998, 67] on button "Save" at bounding box center [1005, 67] width 32 height 19
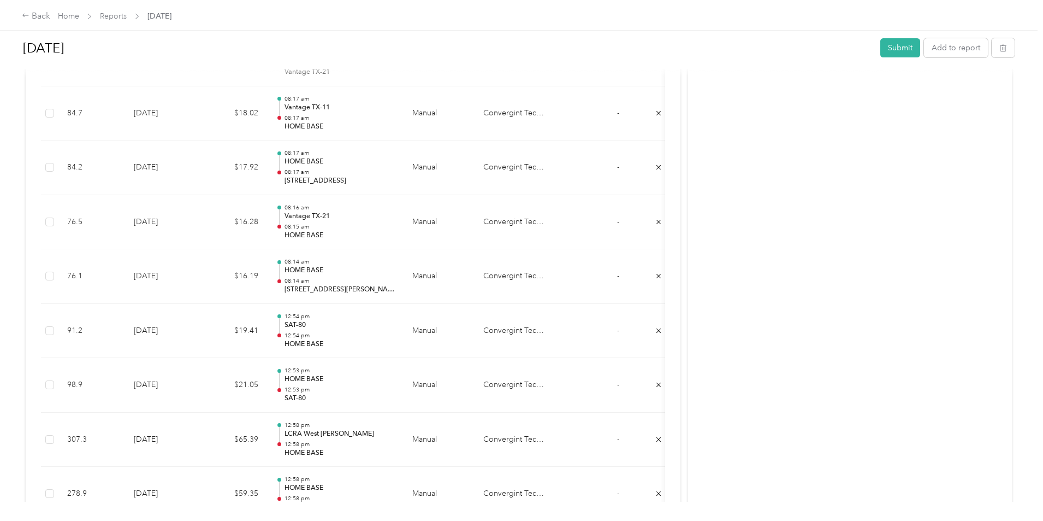
scroll to position [600, 0]
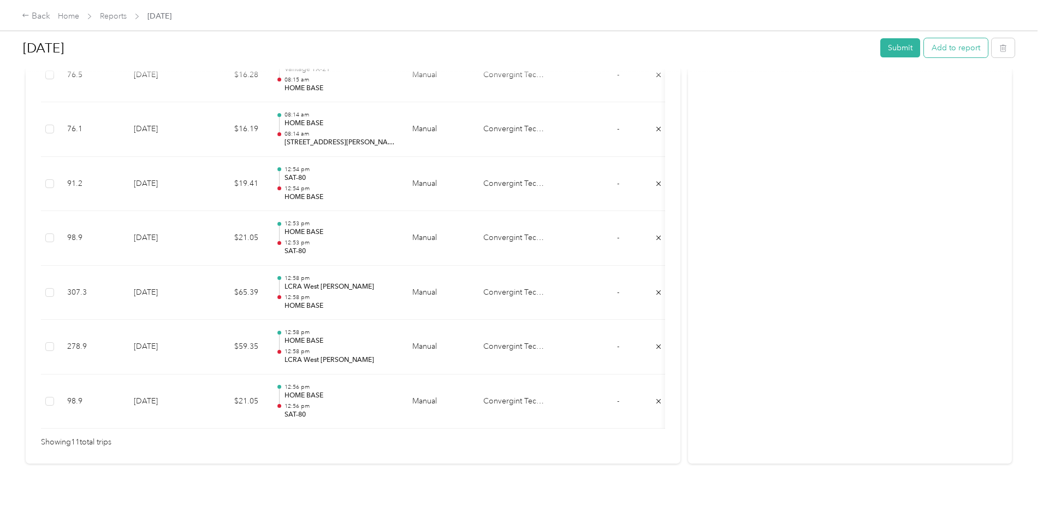
click at [924, 49] on button "Add to report" at bounding box center [956, 47] width 64 height 19
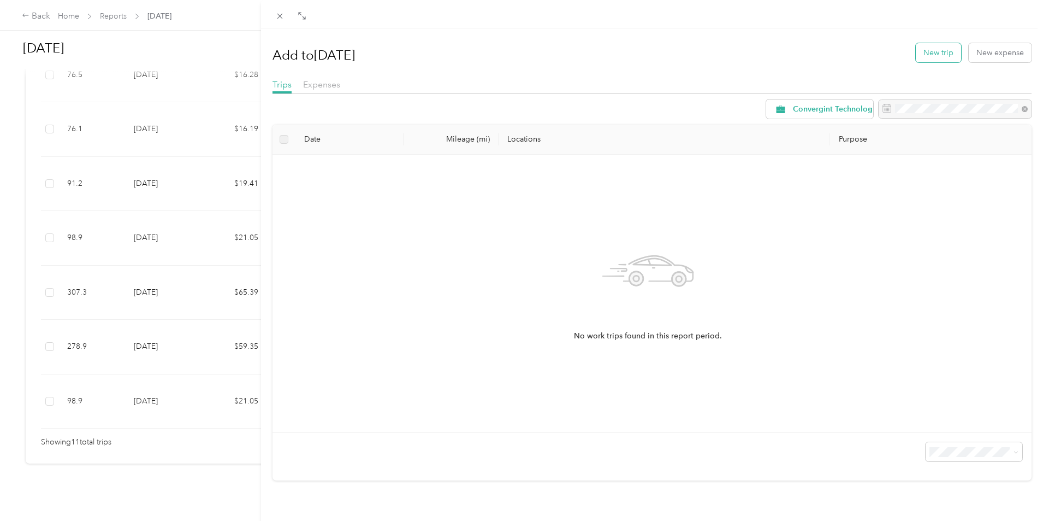
click at [929, 53] on button "New trip" at bounding box center [938, 52] width 45 height 19
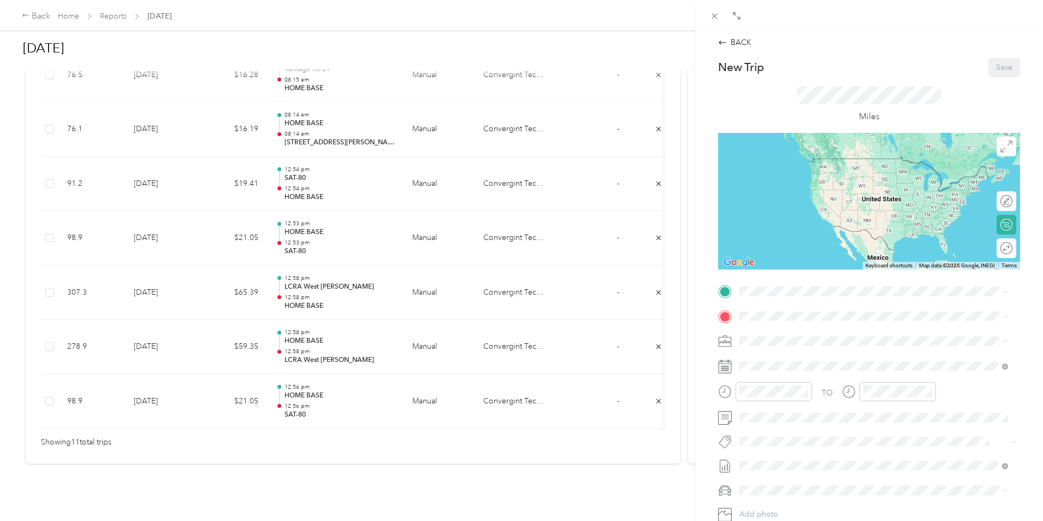
click at [799, 342] on span "[STREET_ADDRESS][US_STATE]" at bounding box center [814, 346] width 109 height 9
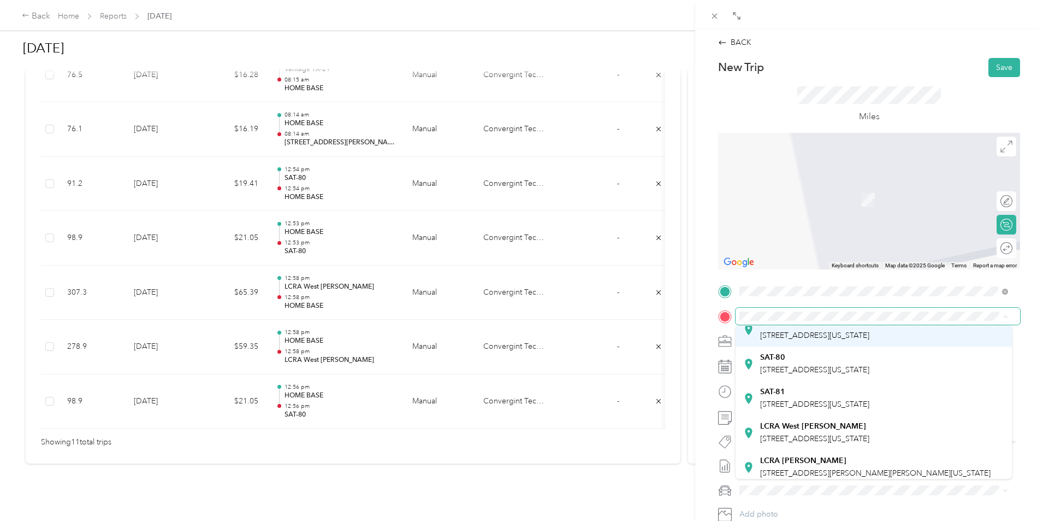
scroll to position [157, 0]
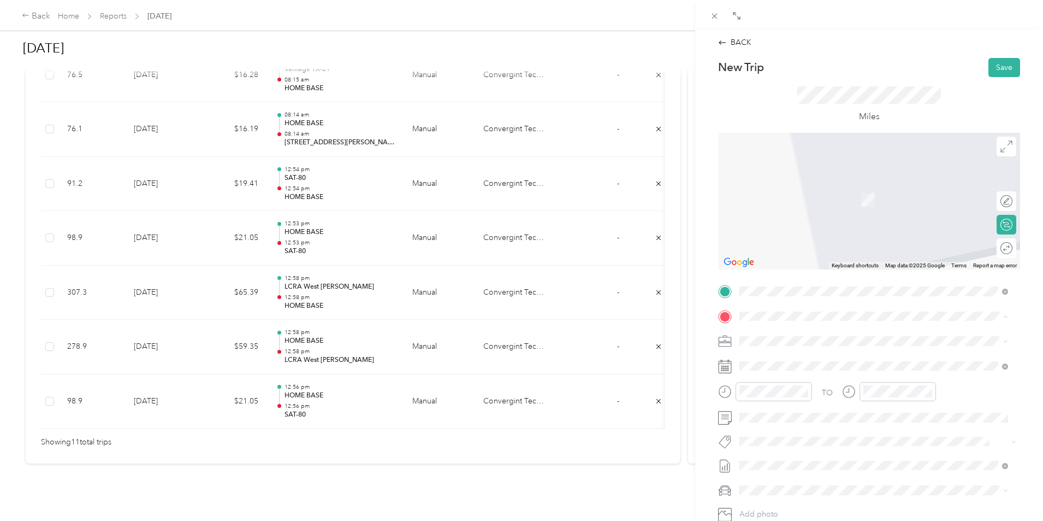
click at [799, 450] on div "Vantage [GEOGRAPHIC_DATA]-11 [STREET_ADDRESS][US_STATE]" at bounding box center [814, 461] width 109 height 23
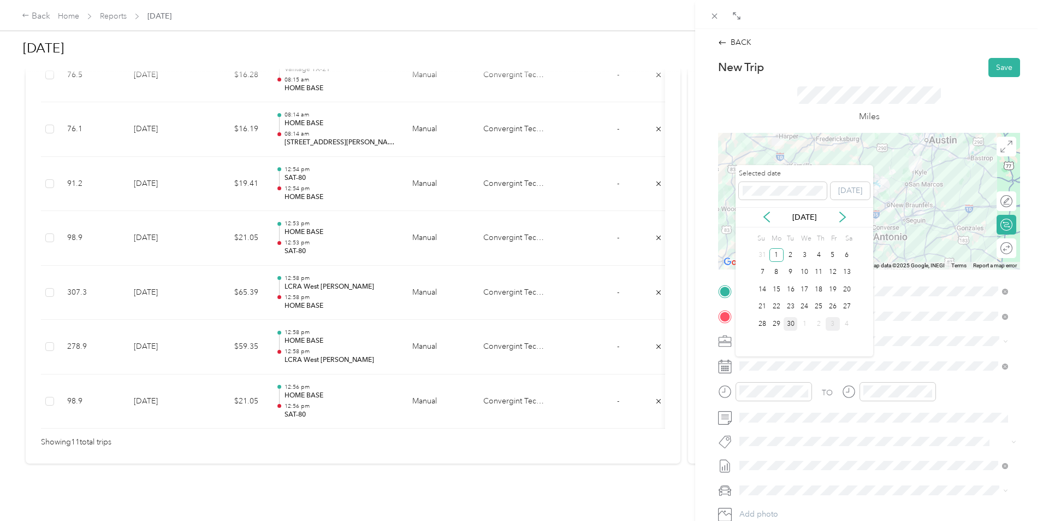
click at [790, 322] on div "30" at bounding box center [791, 324] width 14 height 14
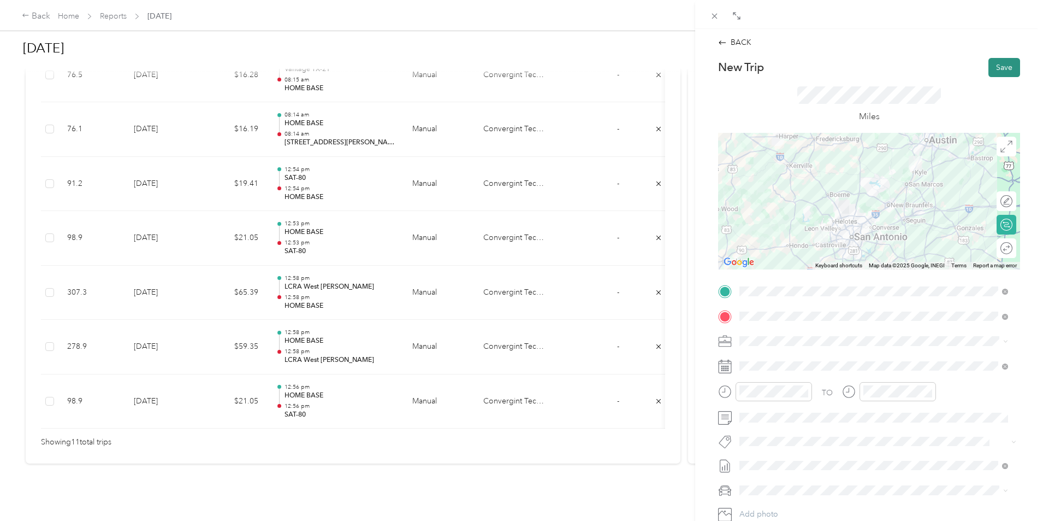
click at [994, 71] on button "Save" at bounding box center [1005, 67] width 32 height 19
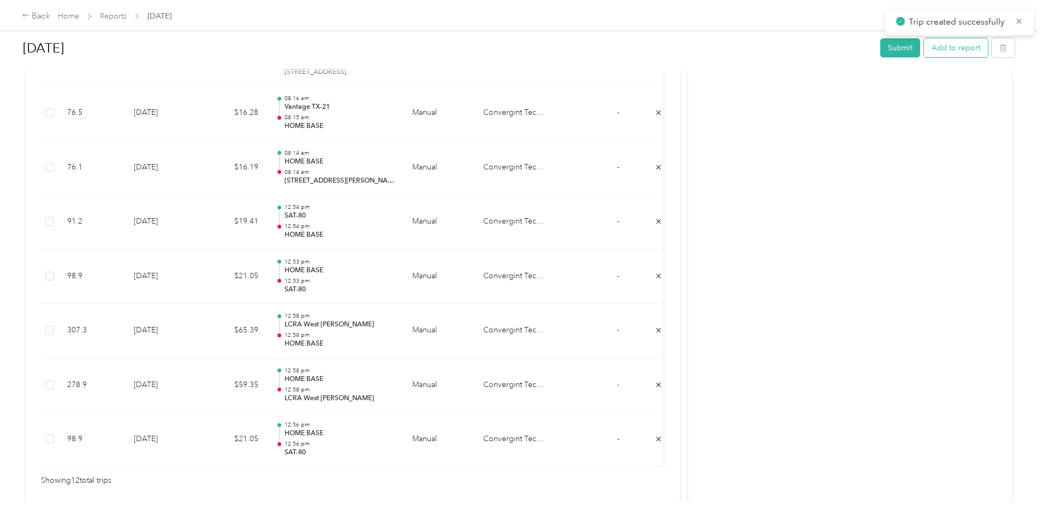
click at [924, 48] on button "Add to report" at bounding box center [956, 47] width 64 height 19
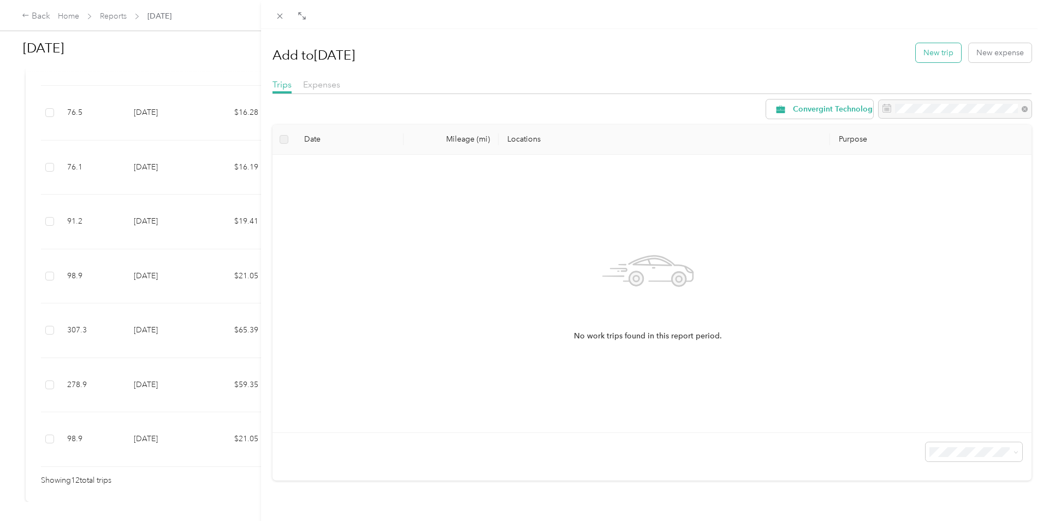
click at [931, 55] on button "New trip" at bounding box center [938, 52] width 45 height 19
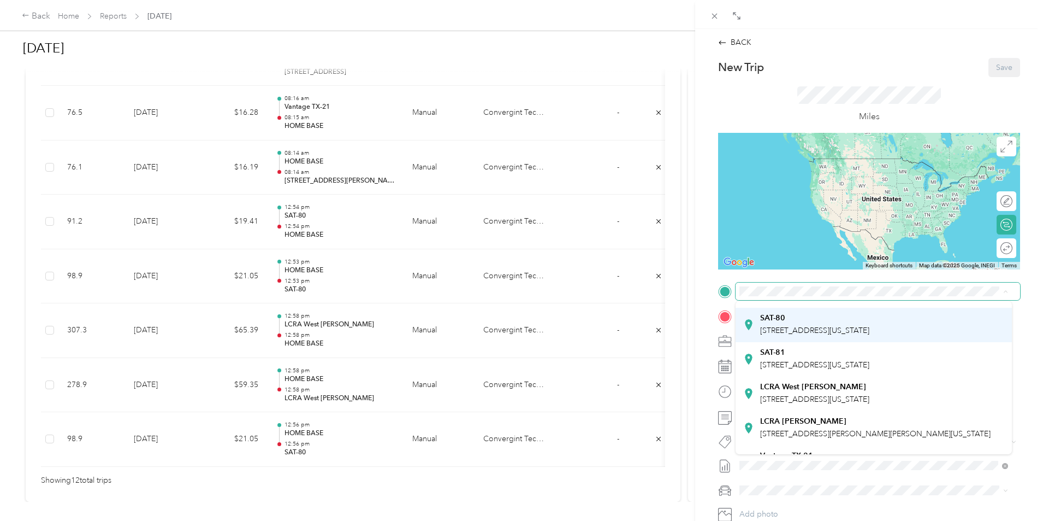
scroll to position [157, 0]
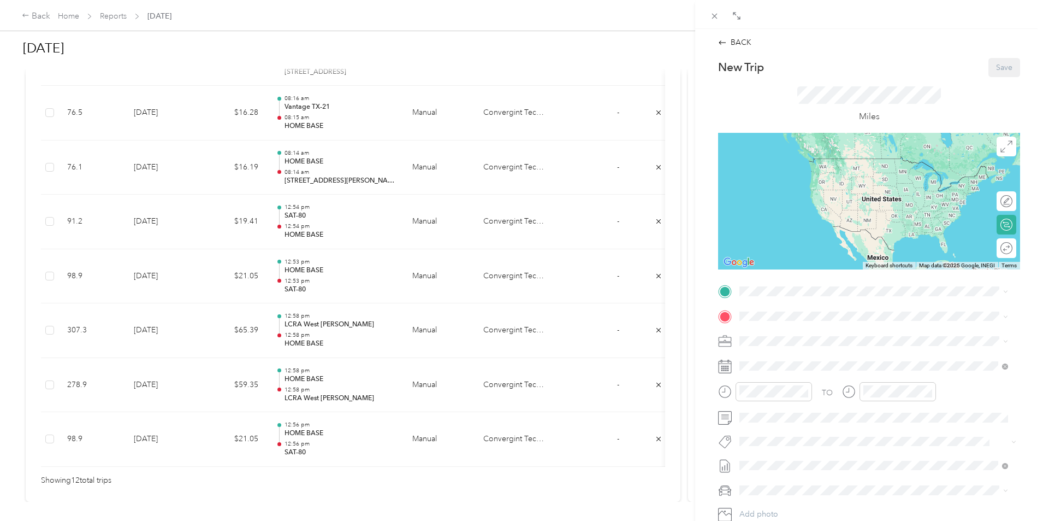
click at [796, 424] on strong "Vantage TX-11" at bounding box center [786, 429] width 53 height 10
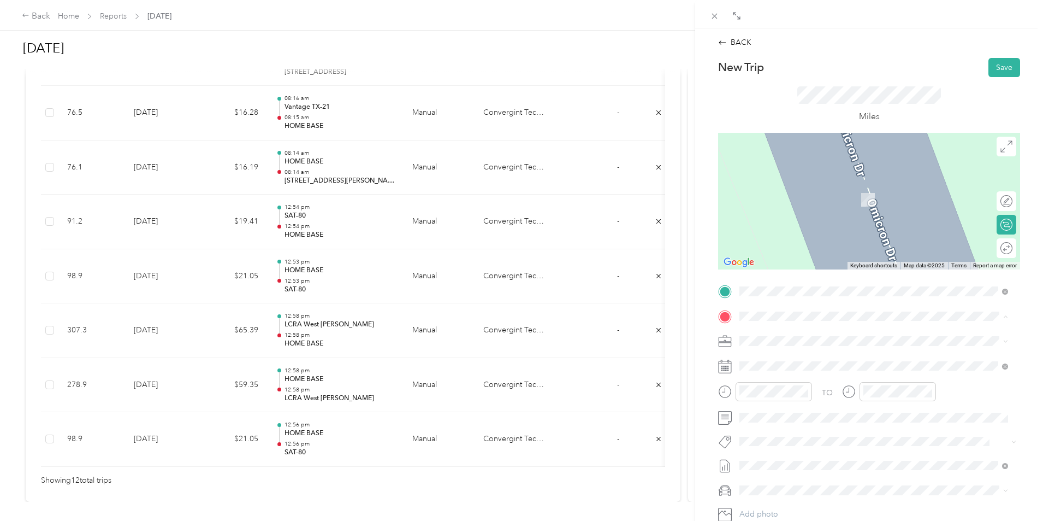
click at [788, 362] on div "HOME BASE [STREET_ADDRESS][US_STATE]" at bounding box center [814, 365] width 109 height 23
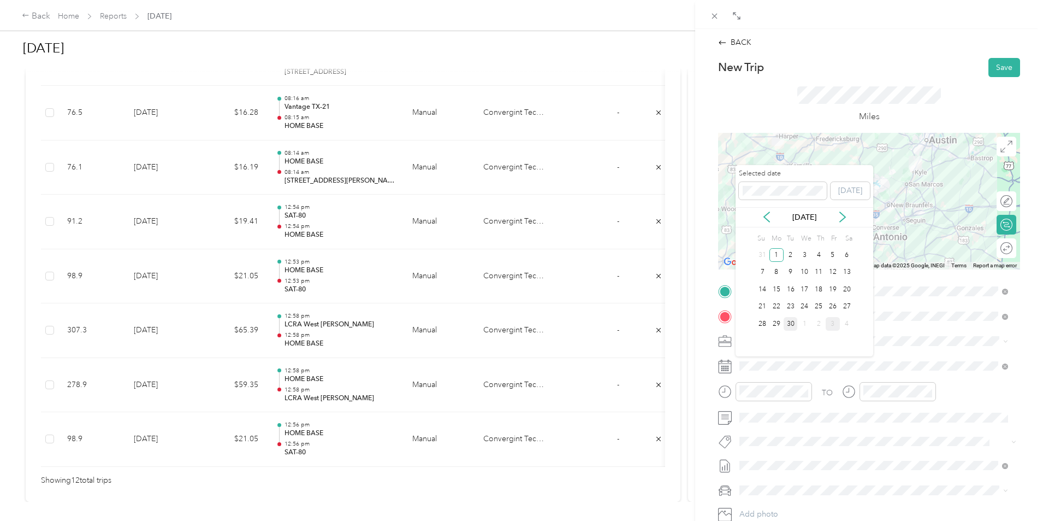
click at [793, 322] on div "30" at bounding box center [791, 324] width 14 height 14
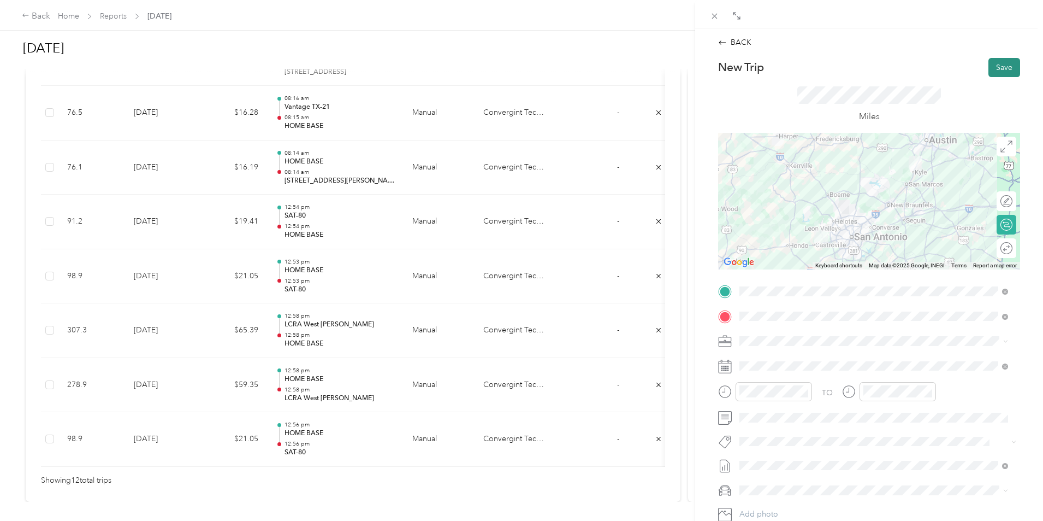
click at [1002, 62] on button "Save" at bounding box center [1005, 67] width 32 height 19
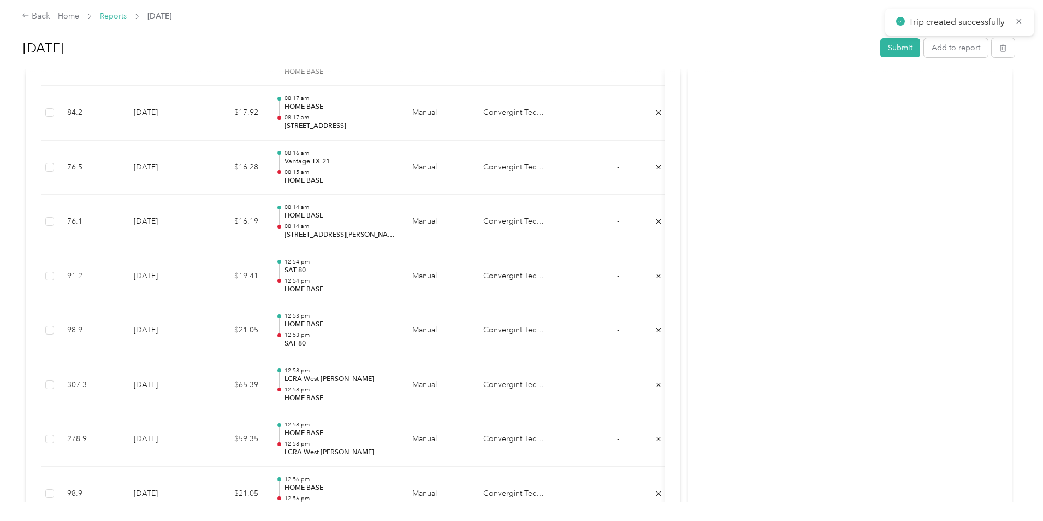
click at [127, 19] on link "Reports" at bounding box center [113, 15] width 27 height 9
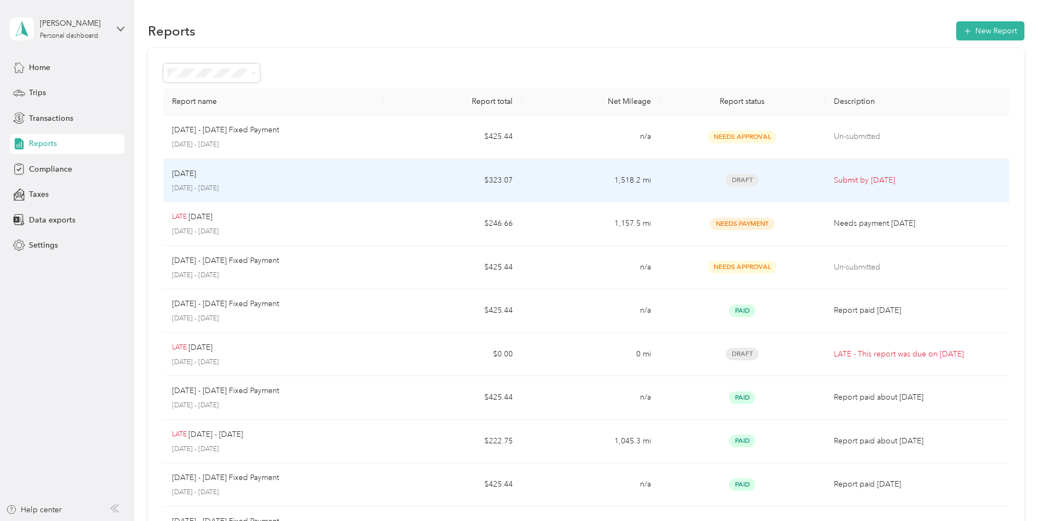
click at [196, 178] on p "[DATE]" at bounding box center [184, 174] width 24 height 12
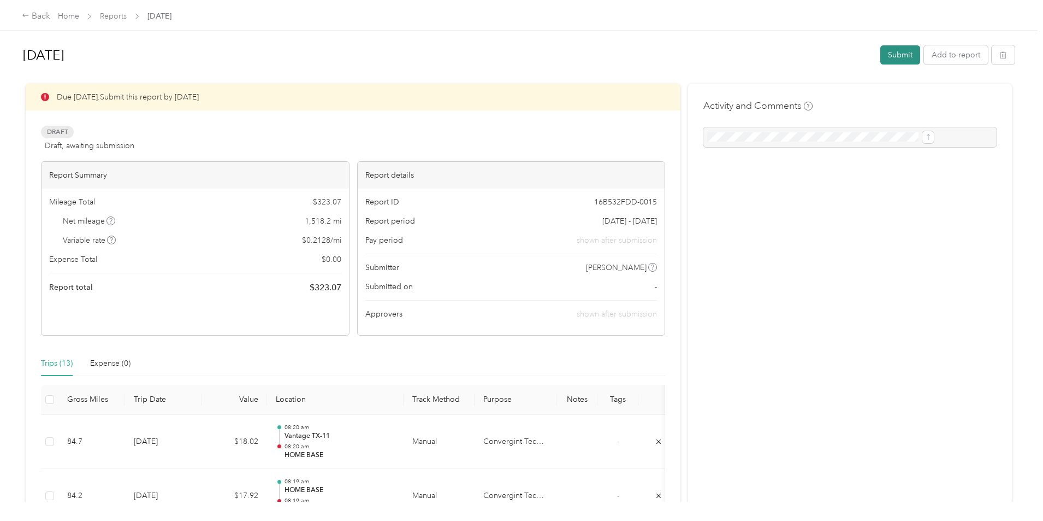
click at [880, 55] on button "Submit" at bounding box center [900, 54] width 40 height 19
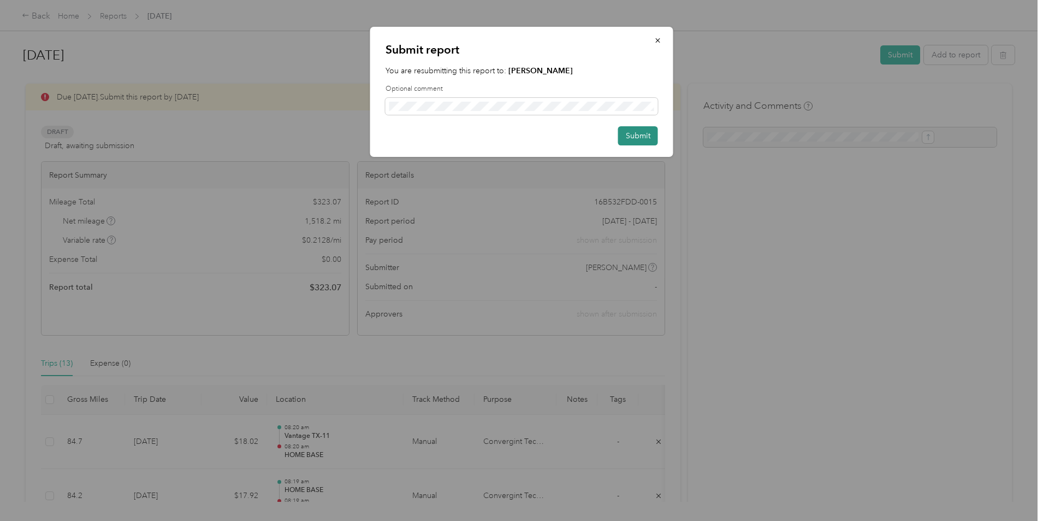
click at [637, 135] on button "Submit" at bounding box center [638, 135] width 40 height 19
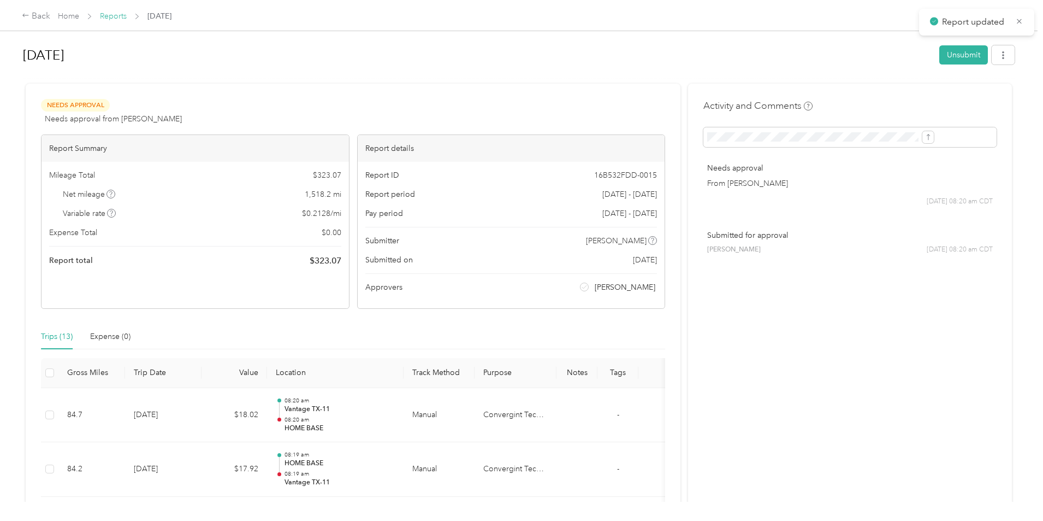
click at [127, 15] on link "Reports" at bounding box center [113, 15] width 27 height 9
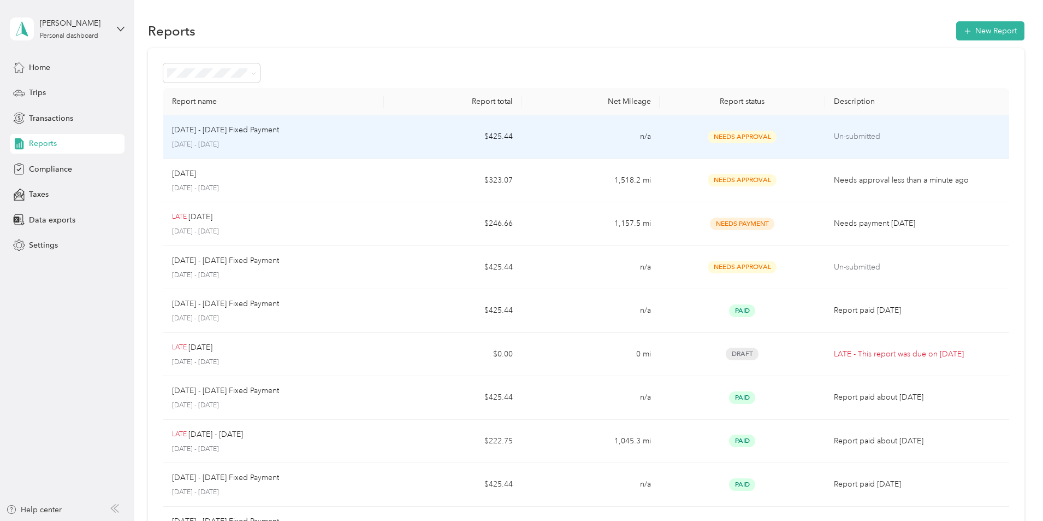
click at [279, 129] on p "[DATE] - [DATE] Fixed Payment" at bounding box center [225, 130] width 107 height 12
